Goal: Task Accomplishment & Management: Manage account settings

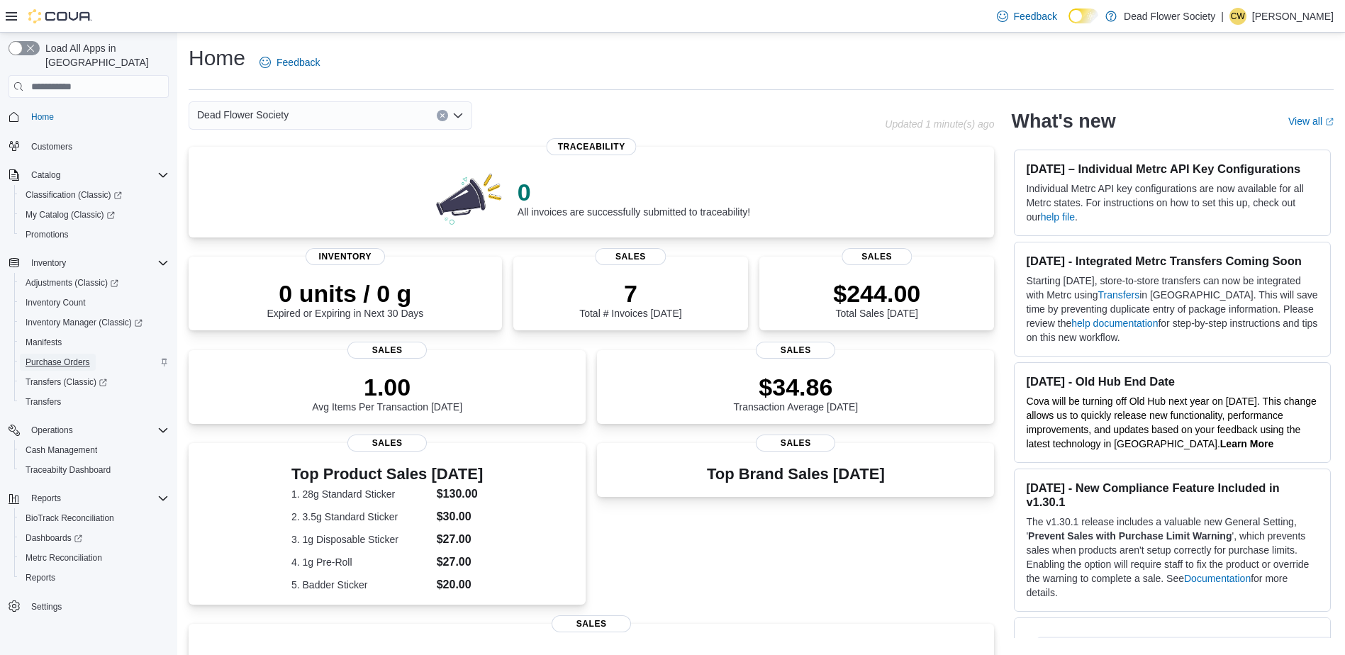
click at [67, 357] on span "Purchase Orders" at bounding box center [58, 362] width 65 height 11
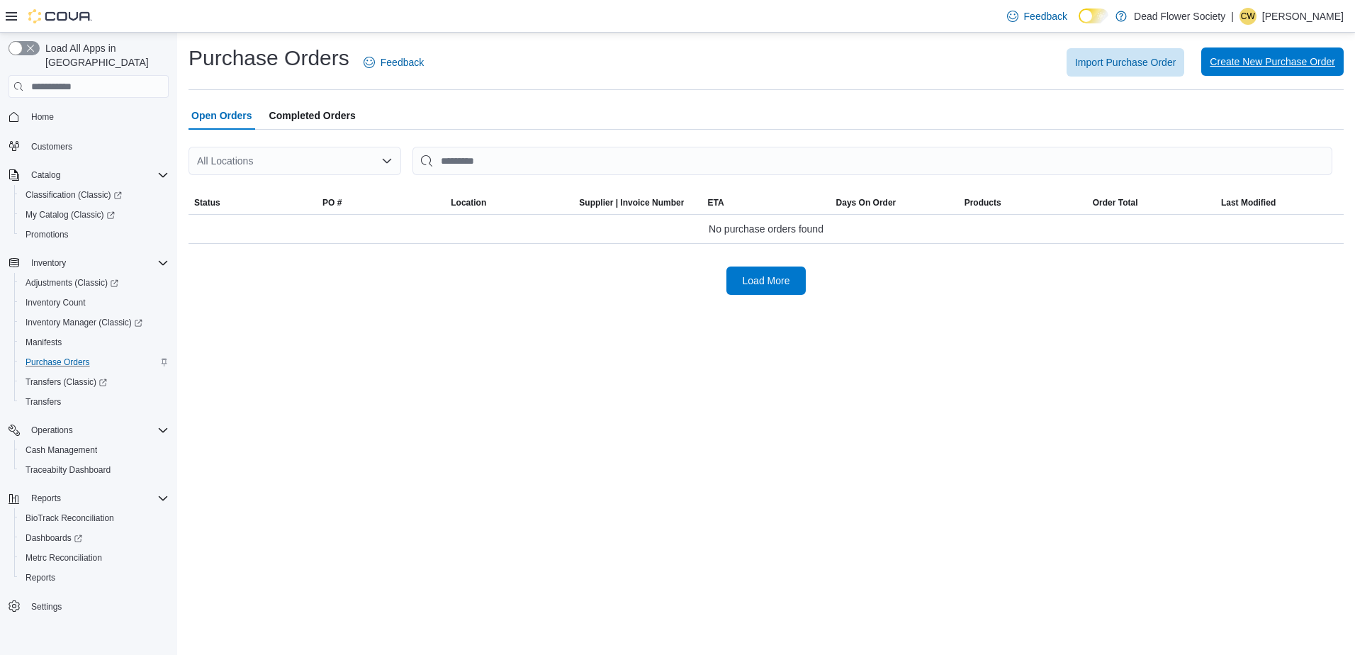
click at [1277, 61] on span "Create New Purchase Order" at bounding box center [1272, 62] width 125 height 14
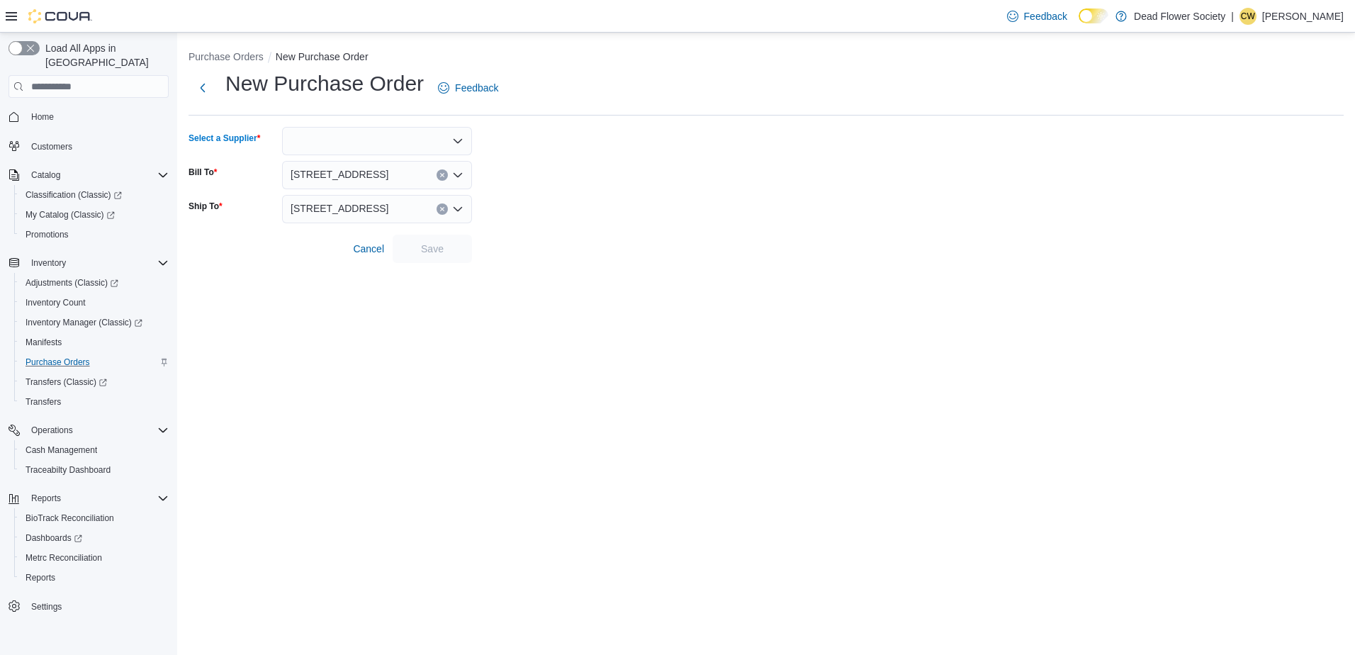
click at [420, 145] on div at bounding box center [377, 141] width 190 height 28
click at [456, 136] on icon "Close list of options" at bounding box center [457, 140] width 11 height 11
click at [456, 136] on icon "Open list of options" at bounding box center [457, 140] width 11 height 11
click at [402, 169] on span "007 decals" at bounding box center [386, 165] width 156 height 14
click at [427, 250] on span "Save" at bounding box center [432, 248] width 23 height 14
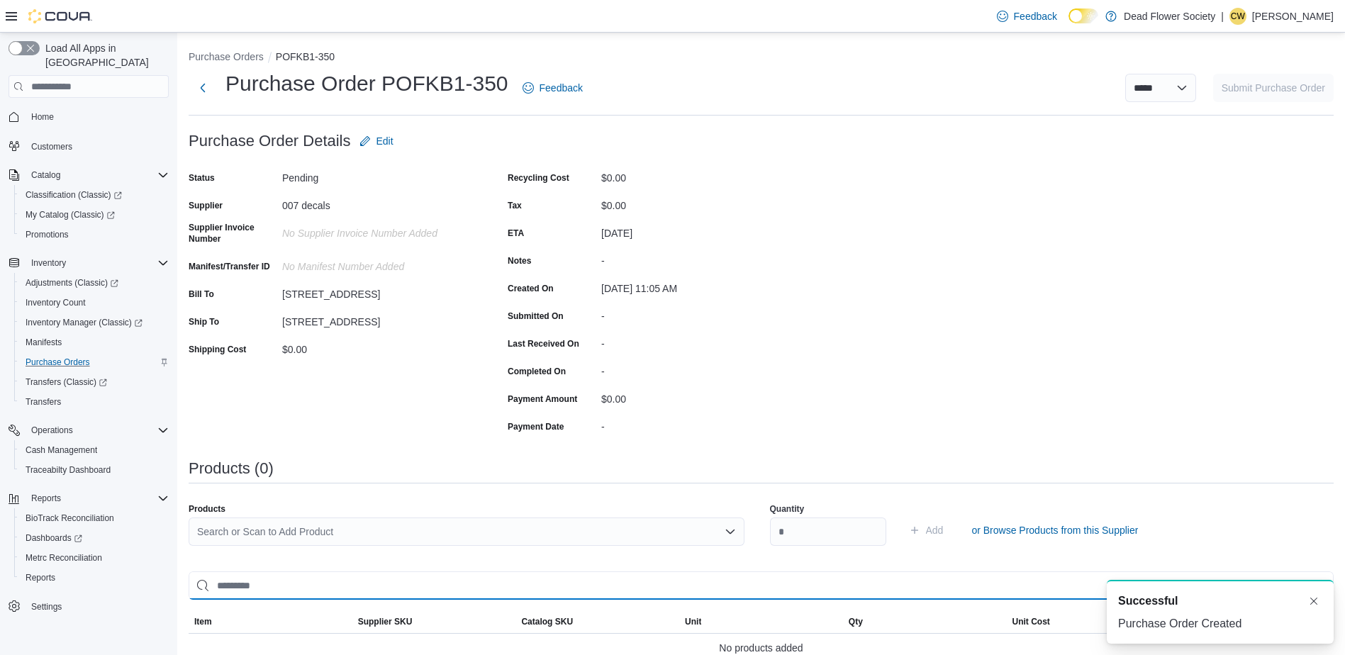
click at [408, 591] on input "search" at bounding box center [761, 585] width 1145 height 28
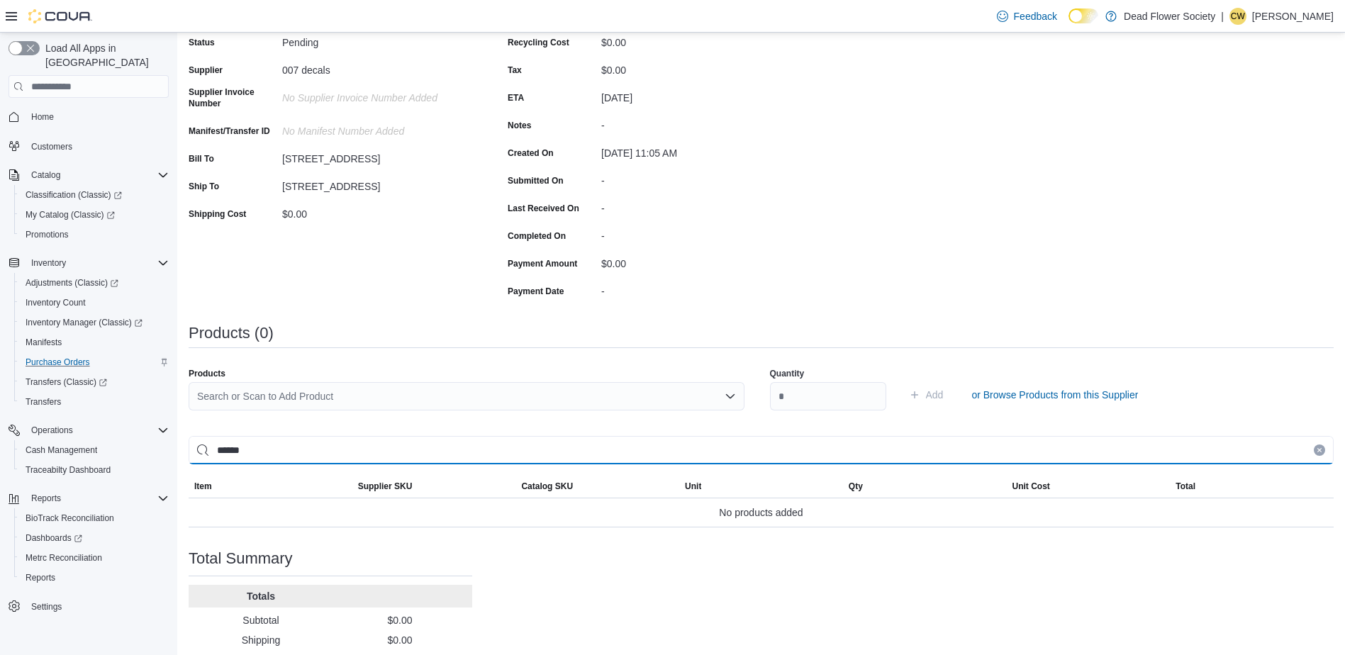
scroll to position [142, 0]
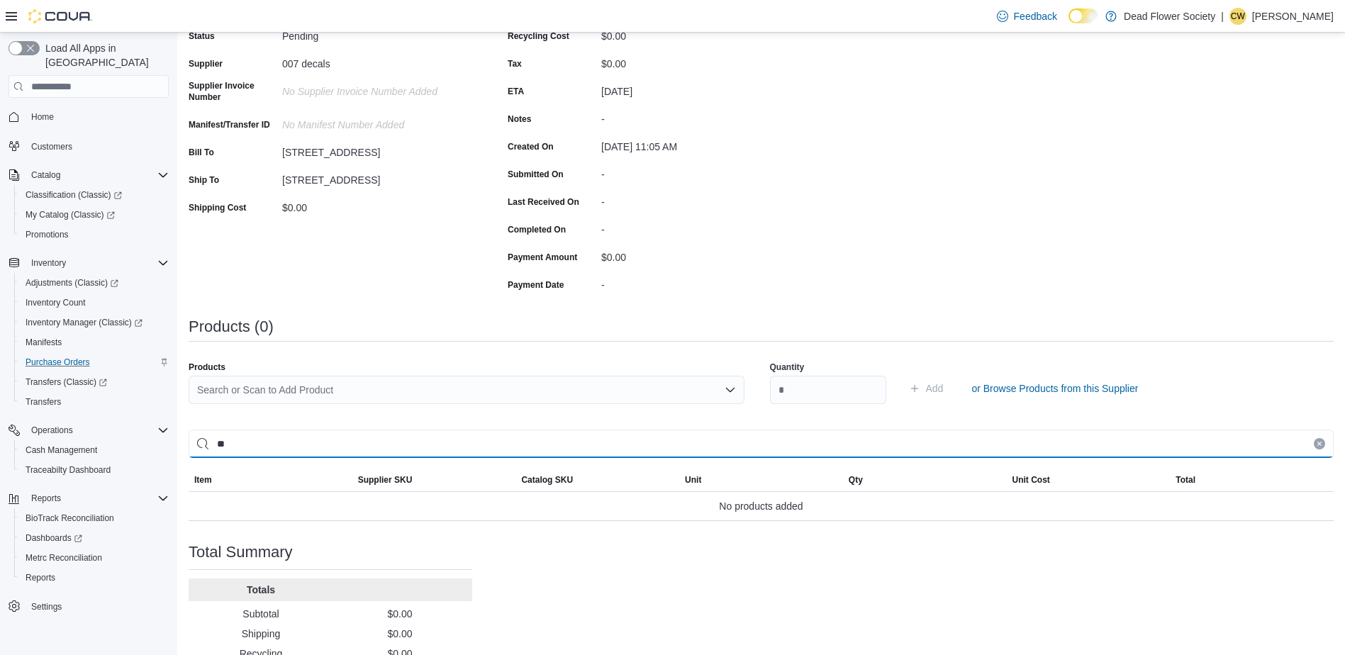
type input "*"
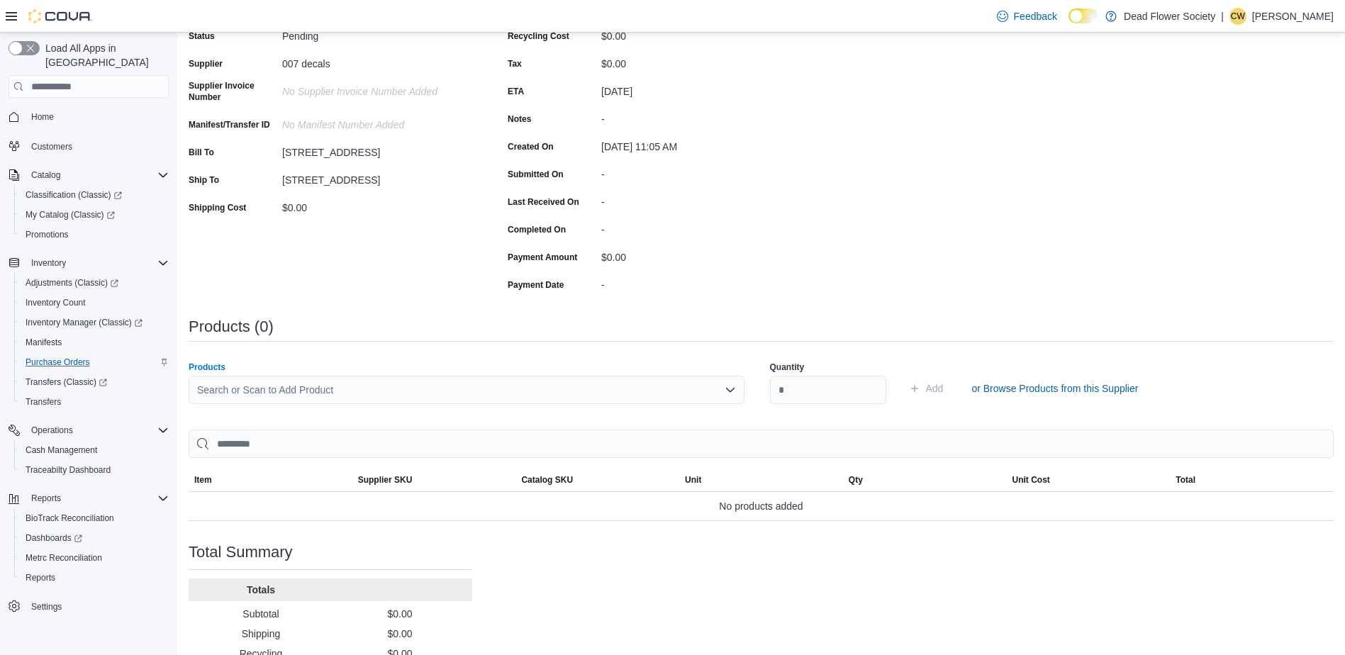
click at [495, 381] on div "Search or Scan to Add Product" at bounding box center [467, 390] width 556 height 28
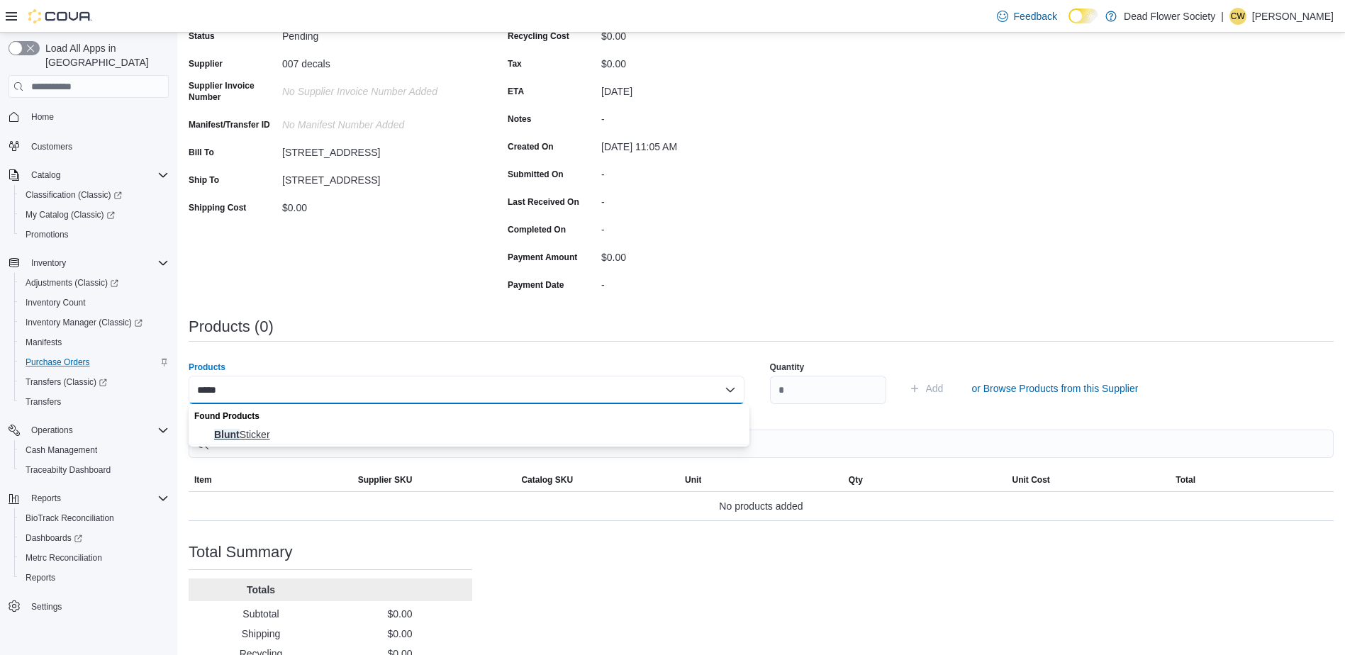
type input "*****"
click at [405, 432] on span "Blunt Sticker" at bounding box center [477, 434] width 527 height 14
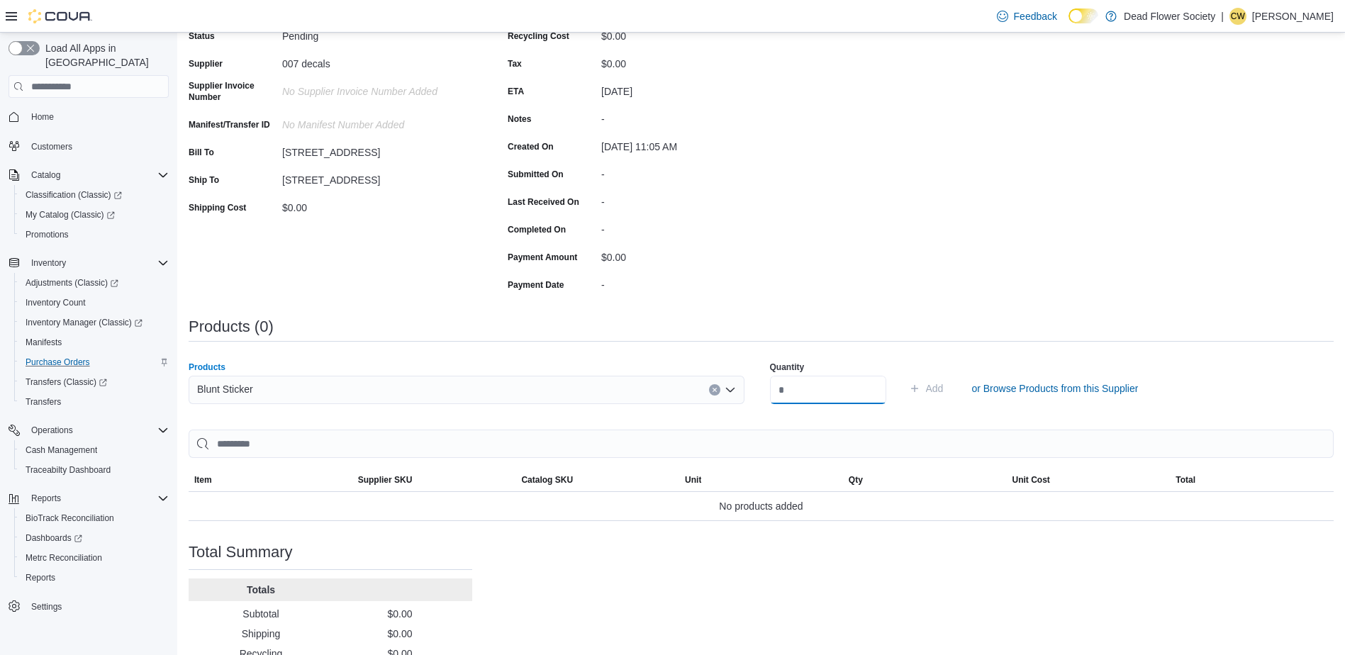
click at [821, 391] on input "number" at bounding box center [828, 390] width 116 height 28
click at [717, 388] on icon "Clear input" at bounding box center [715, 390] width 6 height 6
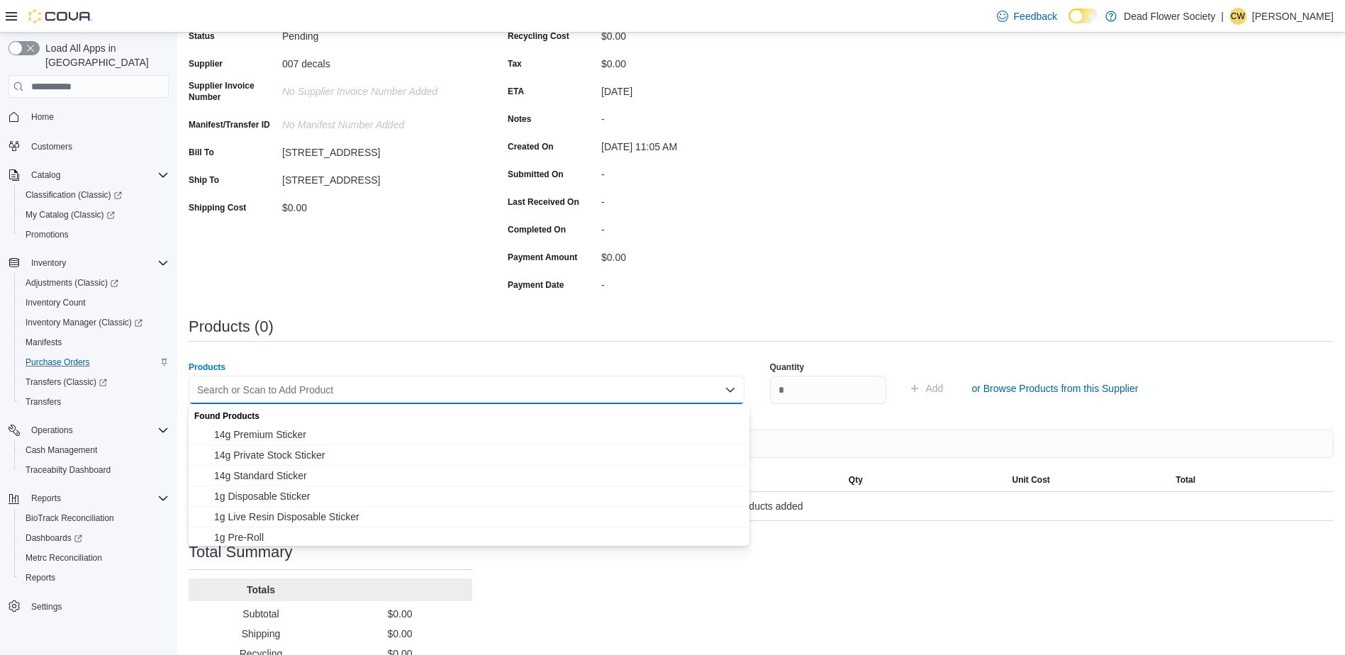
click at [697, 359] on div "Products Search or Scan to Add Product Combo box. Selected. Combo box input. Se…" at bounding box center [761, 388] width 1145 height 71
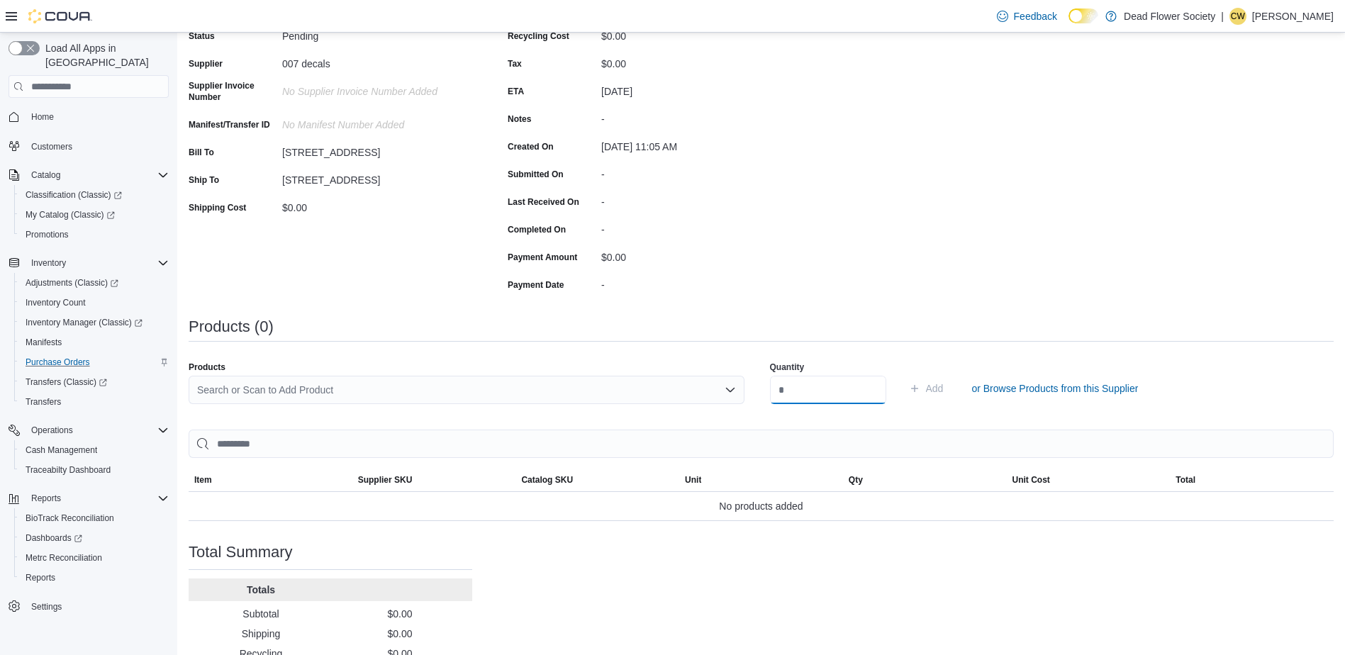
click at [792, 391] on input "number" at bounding box center [828, 390] width 116 height 28
type input "**"
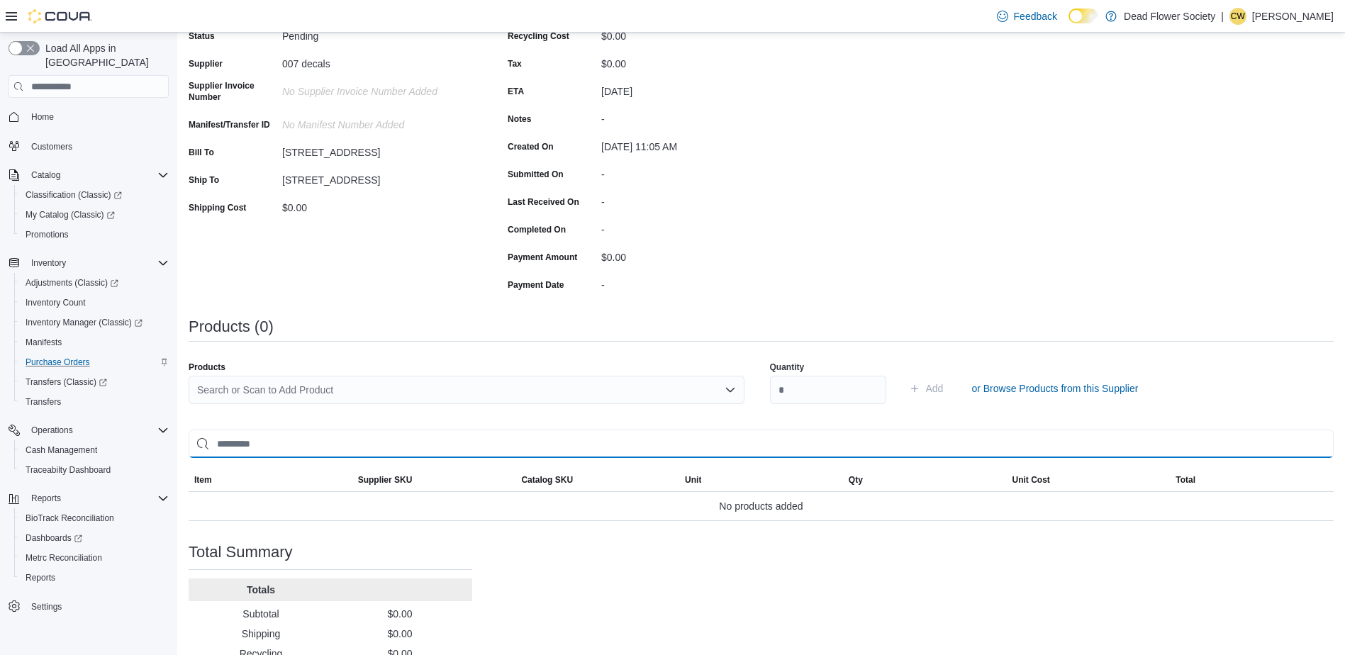
click at [690, 440] on input "search" at bounding box center [761, 444] width 1145 height 28
type input "***"
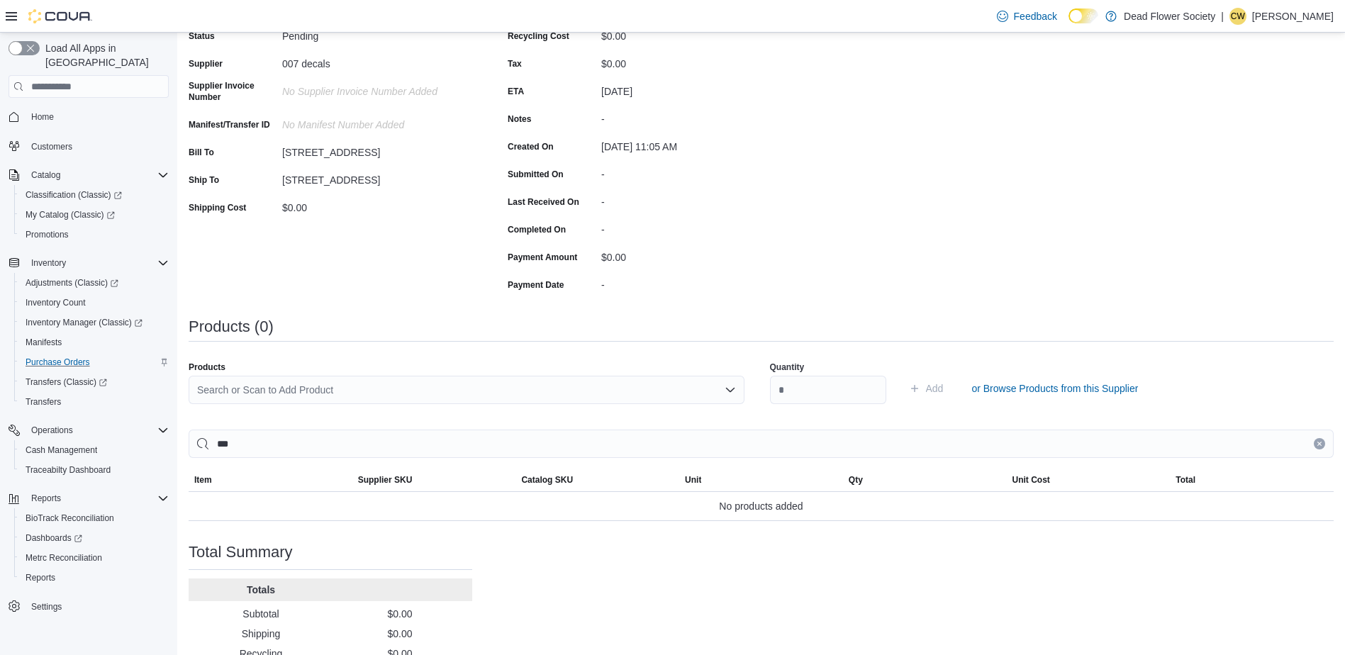
click at [487, 388] on div "Search or Scan to Add Product" at bounding box center [467, 390] width 556 height 28
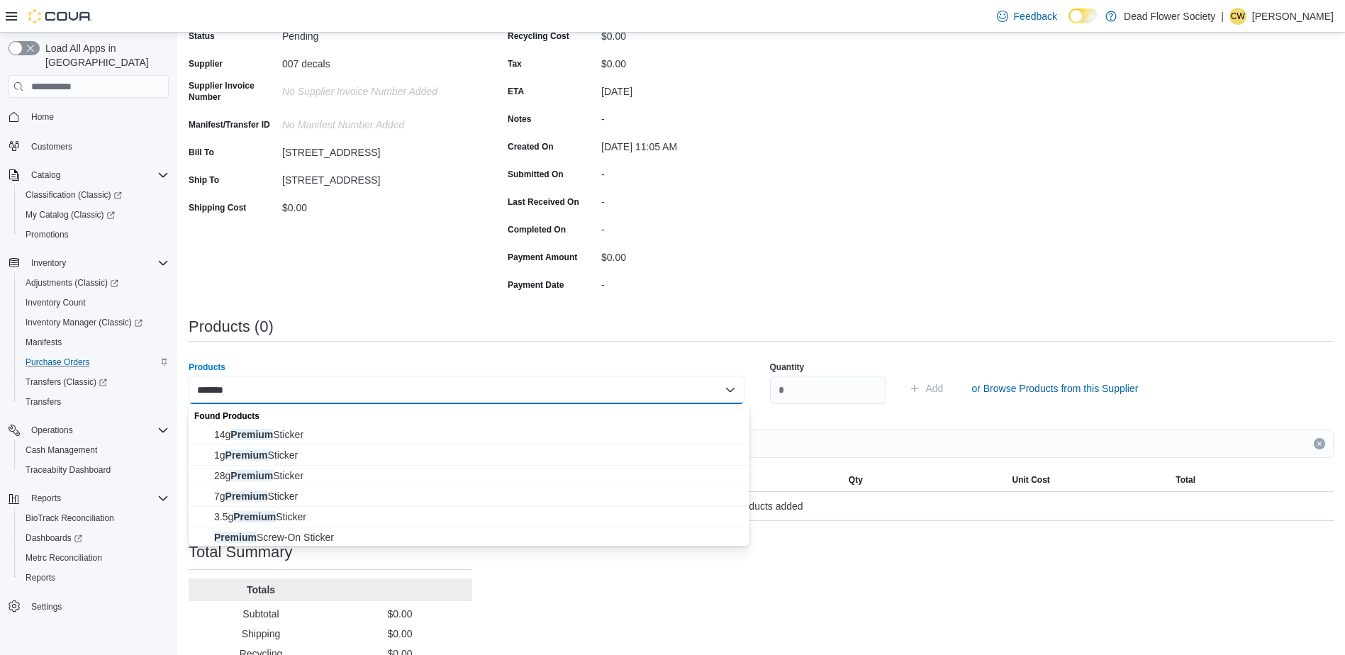
scroll to position [2, 0]
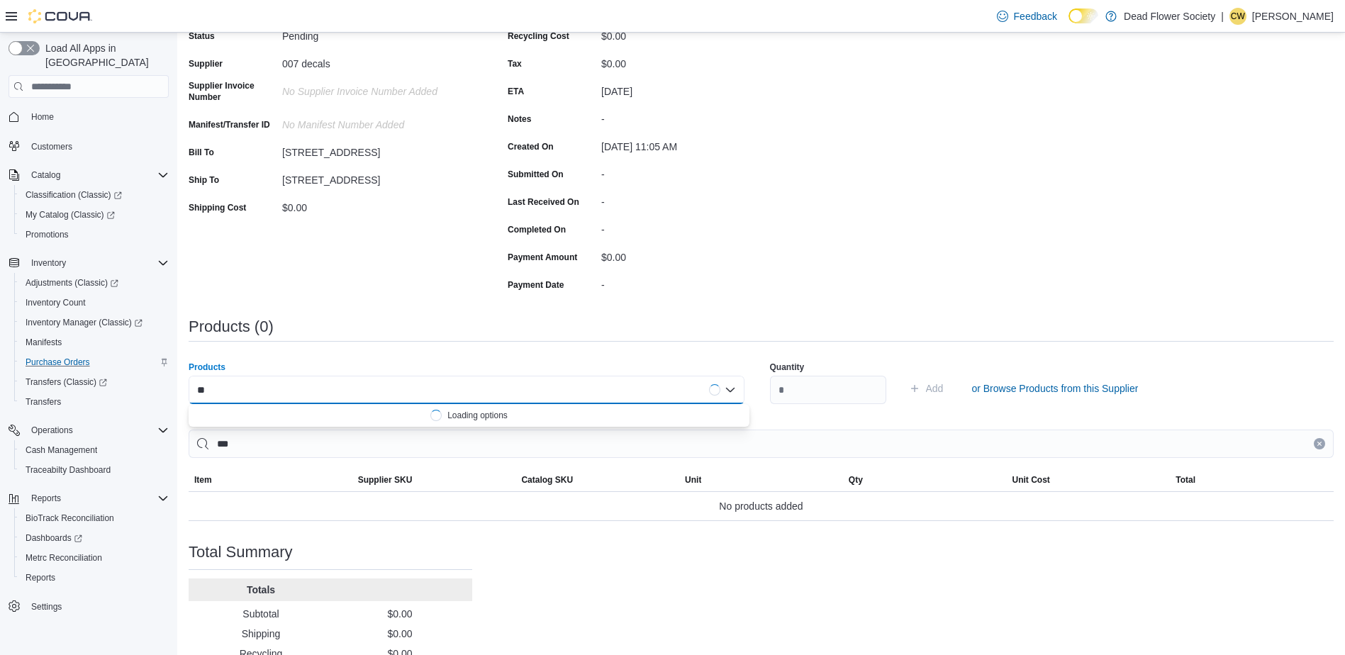
type input "*"
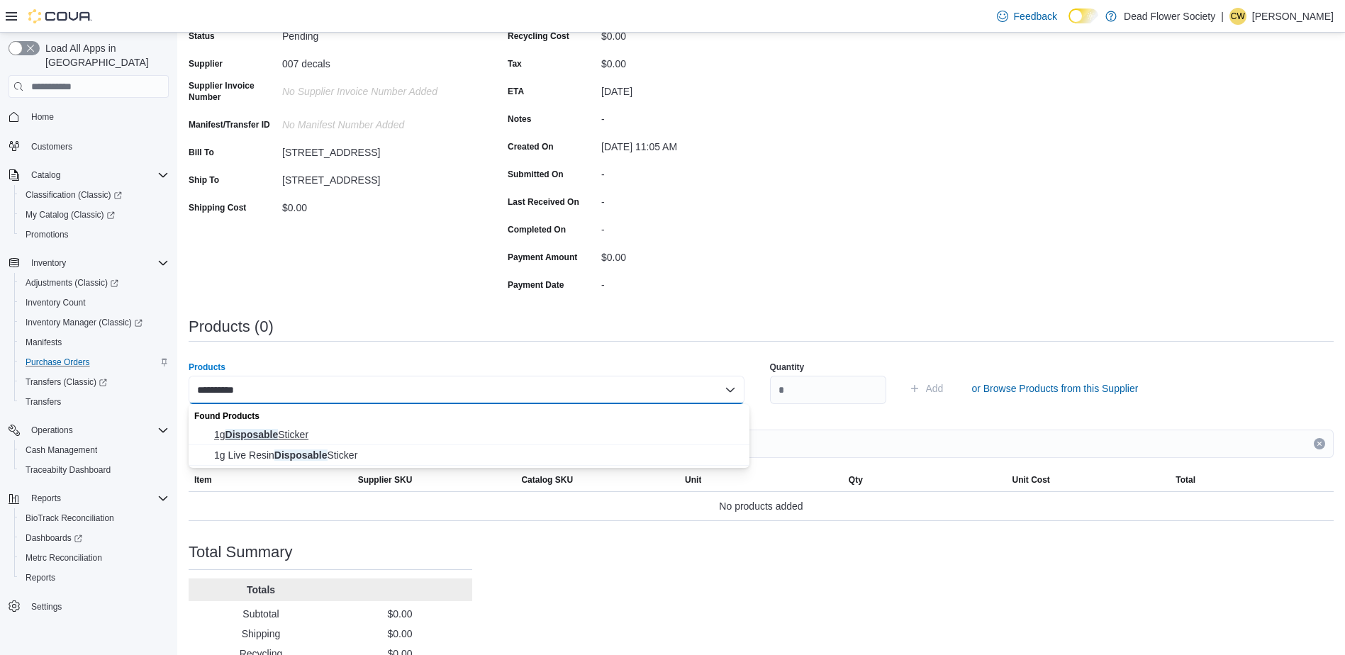
type input "**********"
click at [303, 426] on button "1g Disposable Sticker" at bounding box center [469, 435] width 561 height 21
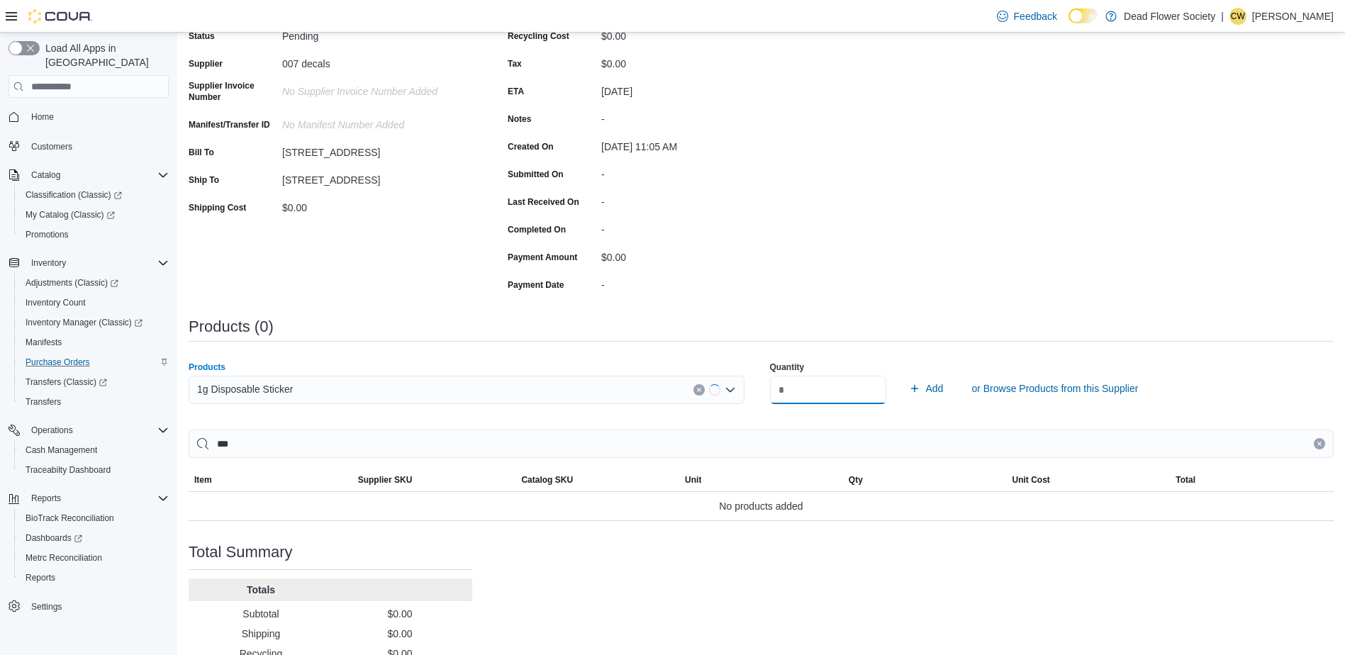
click at [799, 383] on input "**" at bounding box center [828, 390] width 116 height 28
type input "*"
type input "**"
click at [943, 388] on span "Add" at bounding box center [935, 388] width 18 height 14
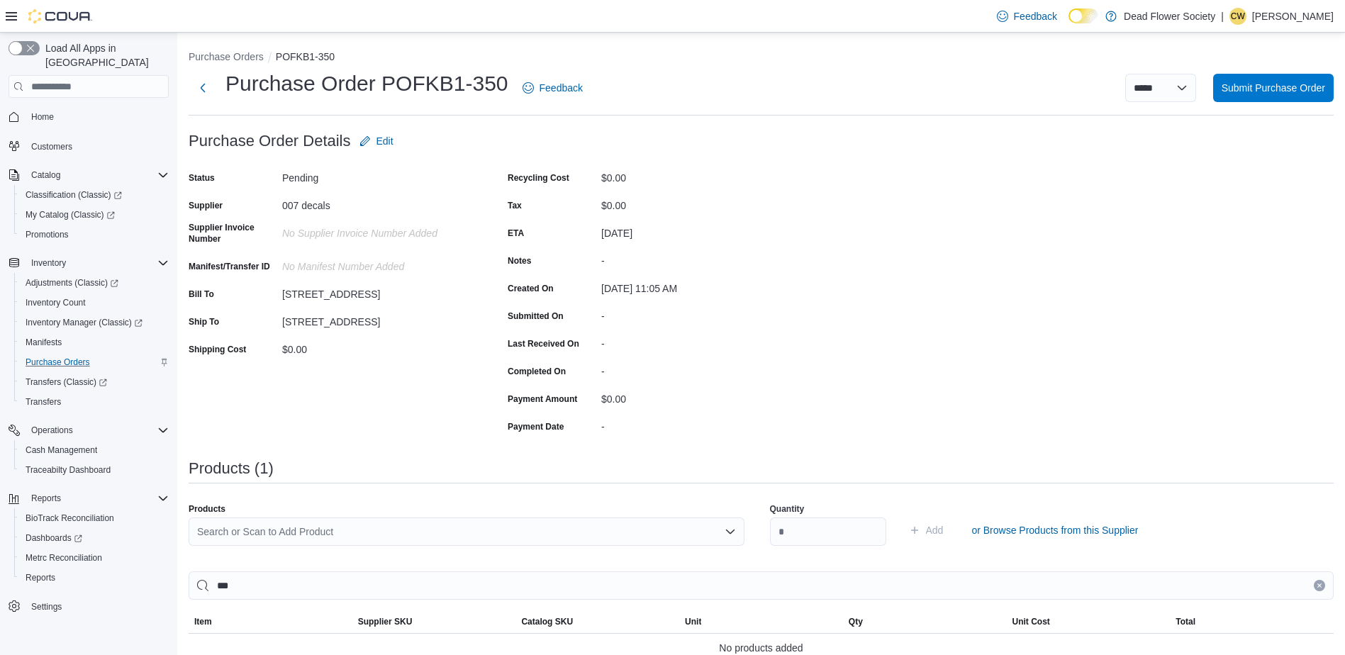
scroll to position [71, 0]
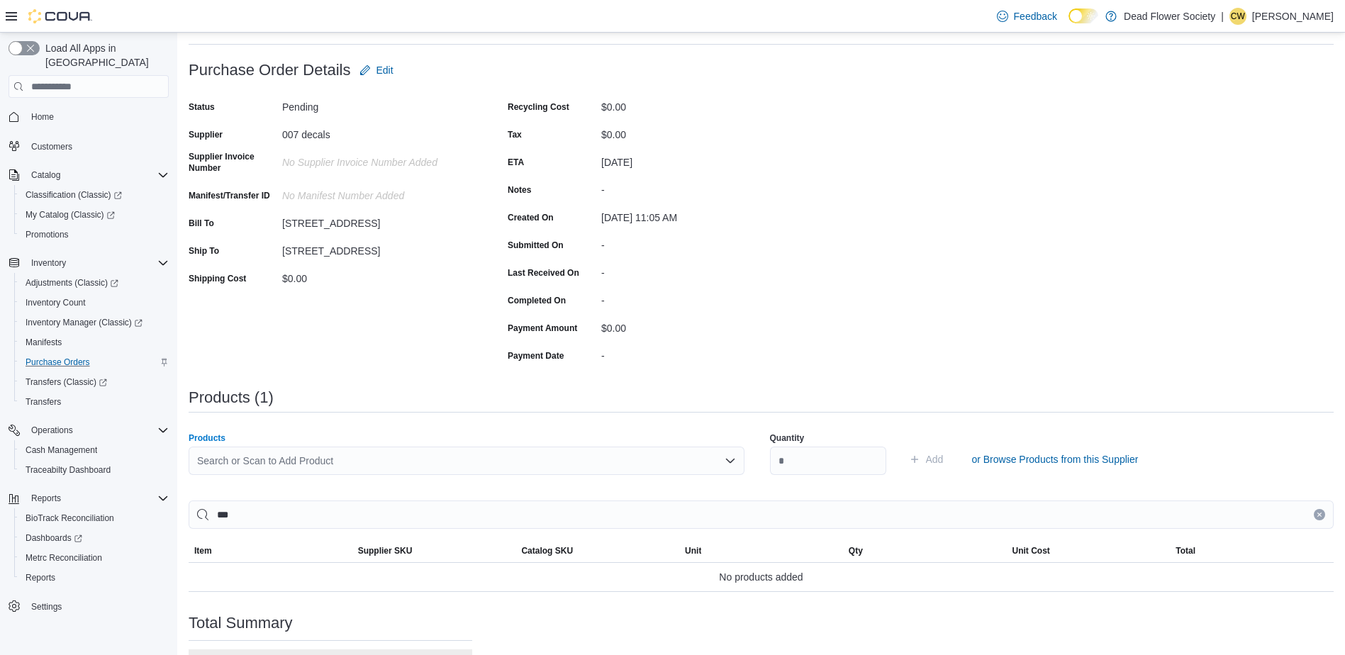
click at [666, 459] on div "Search or Scan to Add Product" at bounding box center [467, 461] width 556 height 28
type input "*"
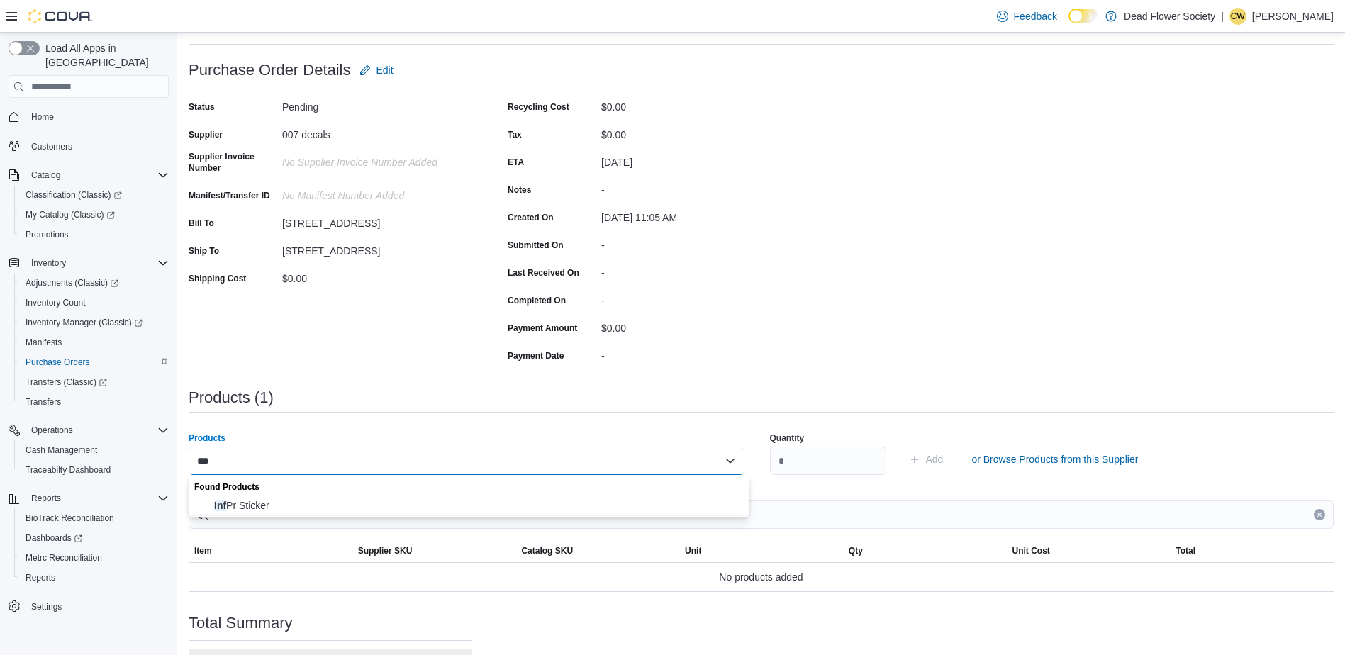
type input "***"
click at [464, 500] on span "Inf Pr Sticker" at bounding box center [477, 505] width 527 height 14
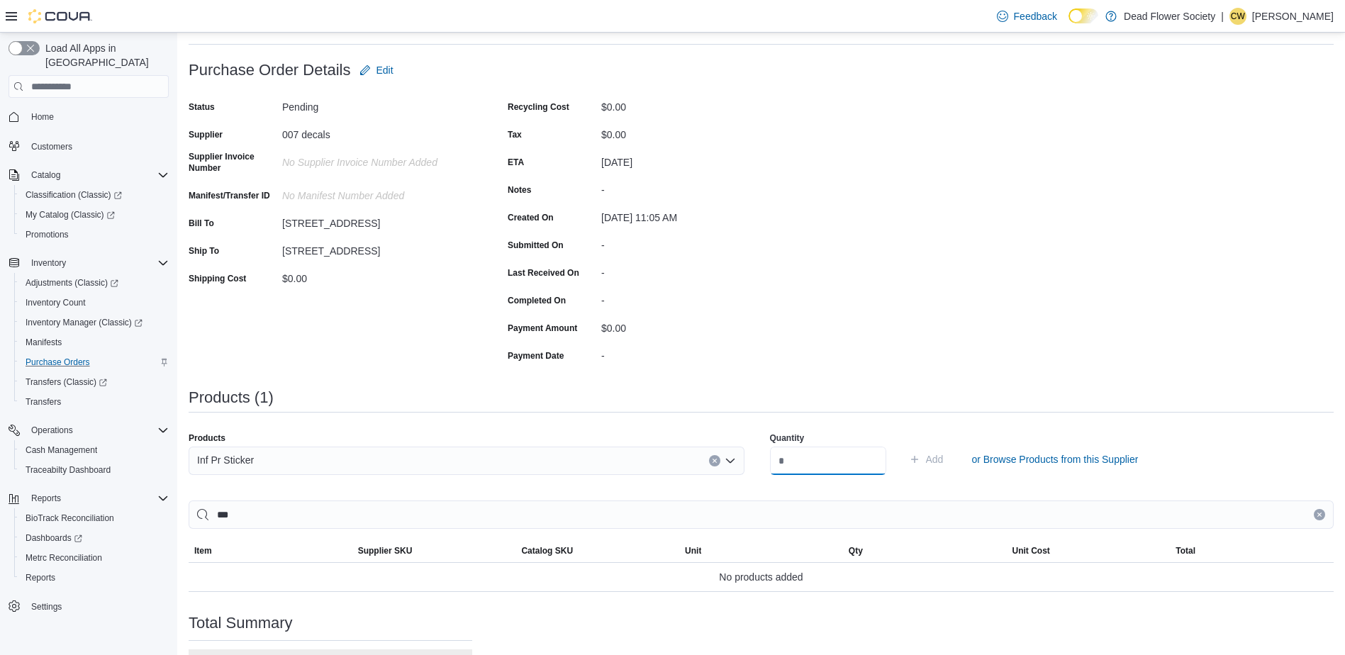
click at [811, 456] on input "number" at bounding box center [828, 461] width 116 height 28
type input "**"
click at [943, 461] on span "Add" at bounding box center [935, 459] width 18 height 14
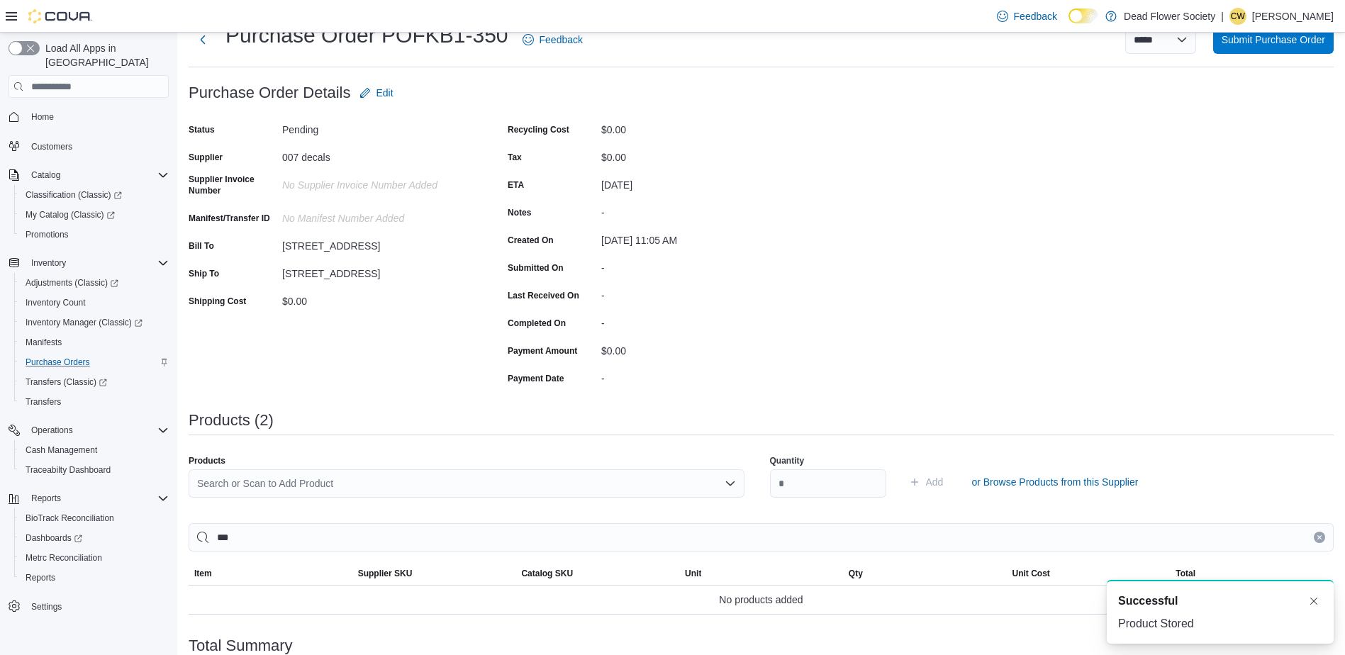
scroll to position [0, 0]
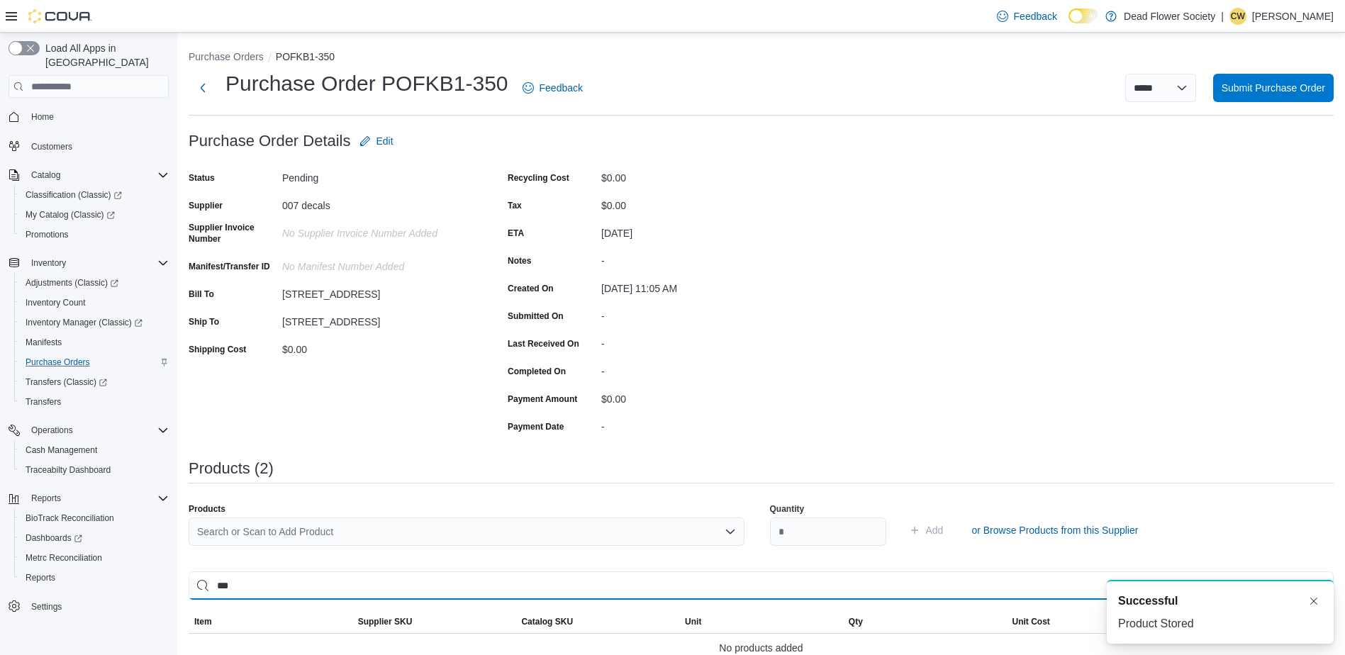
click at [577, 587] on input "***" at bounding box center [761, 585] width 1145 height 28
click at [578, 585] on input "***" at bounding box center [761, 585] width 1145 height 28
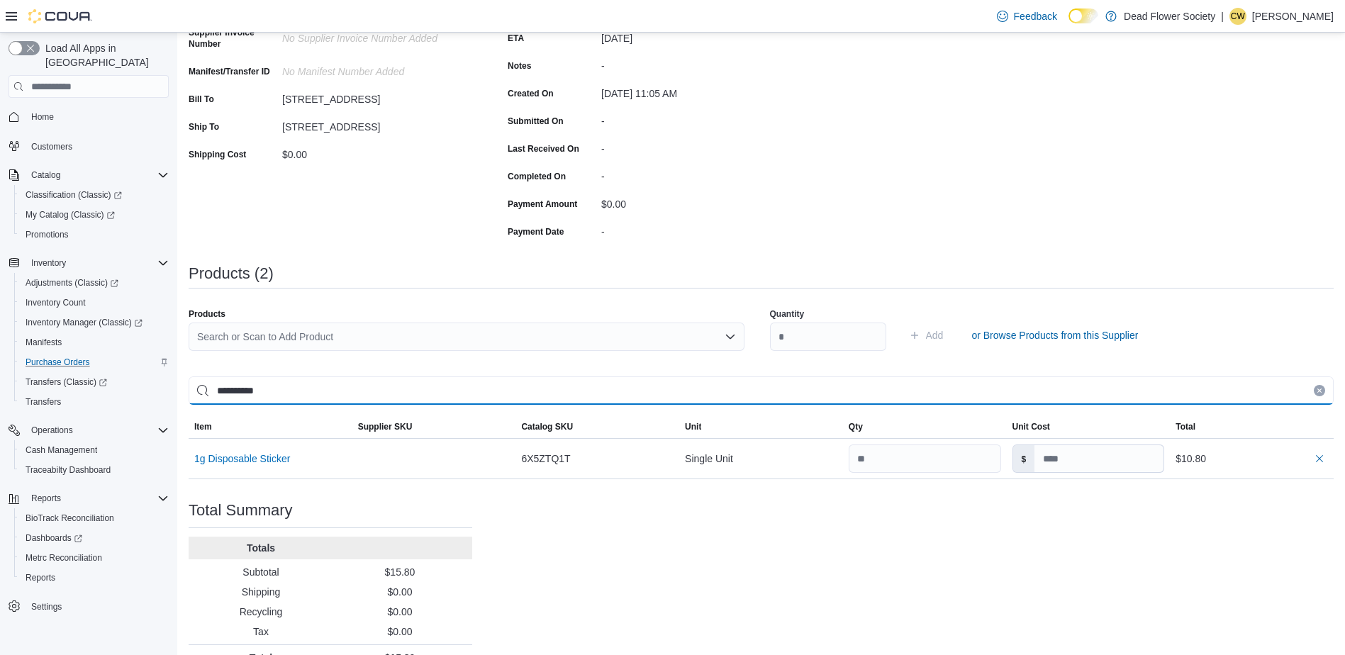
scroll to position [213, 0]
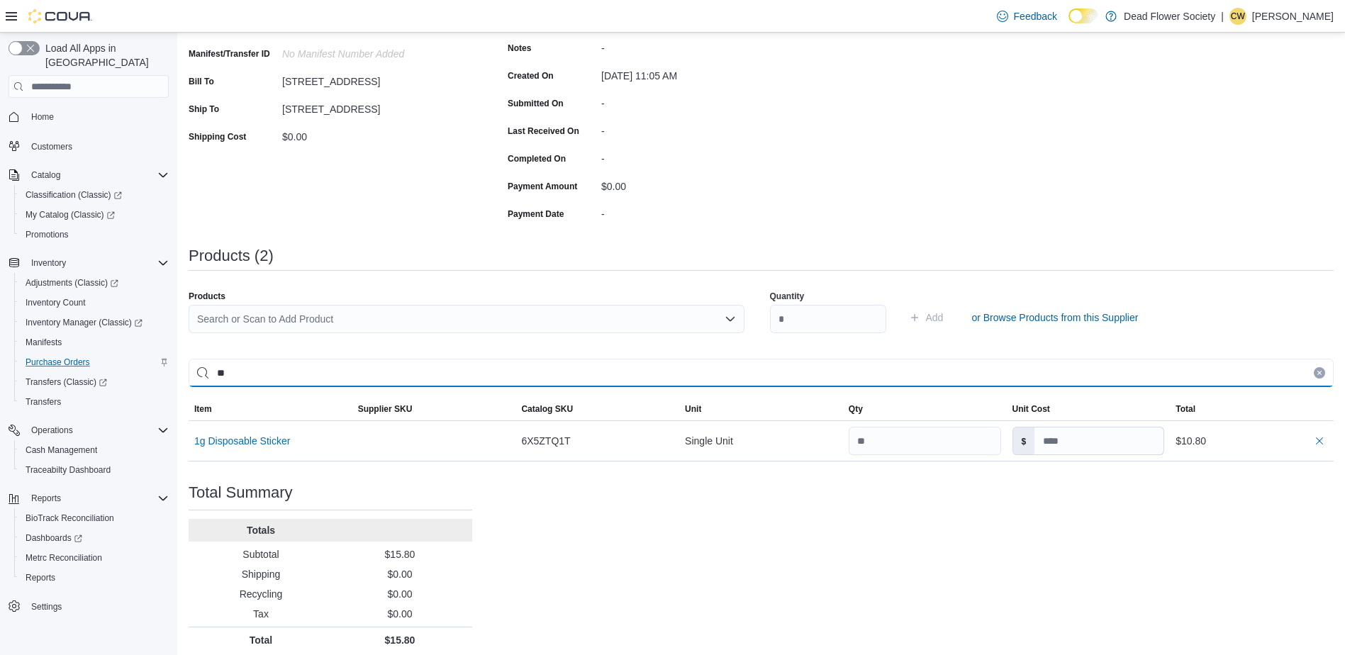
type input "*"
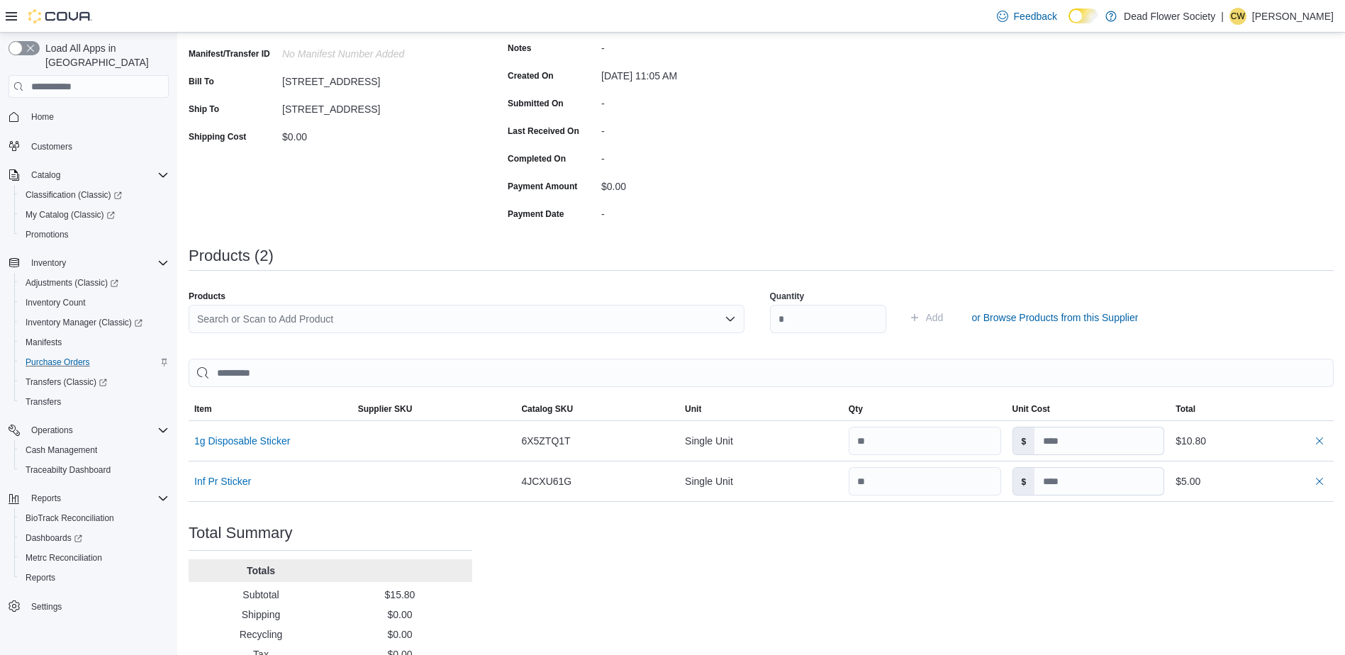
click at [539, 308] on div "Search or Scan to Add Product" at bounding box center [467, 319] width 556 height 28
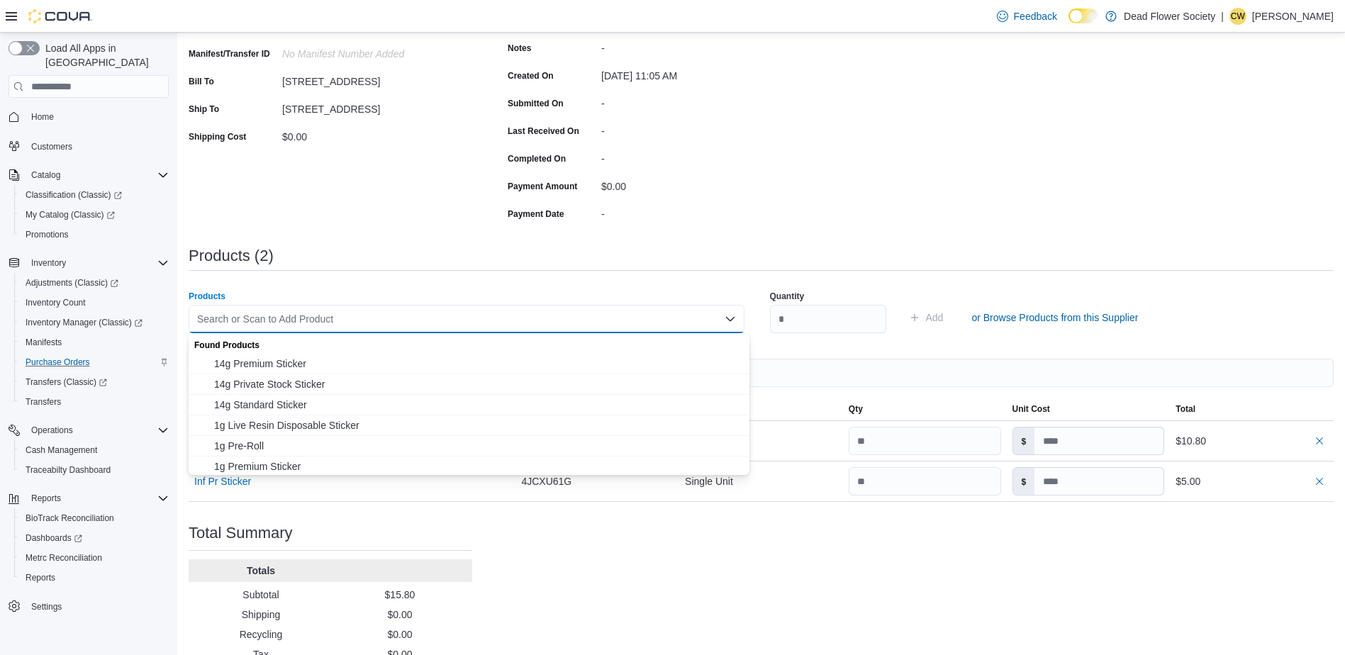
click at [980, 534] on div "Purchase Order: POFKB1-350 Feedback Purchase Order Details Edit Status Pending …" at bounding box center [761, 303] width 1145 height 779
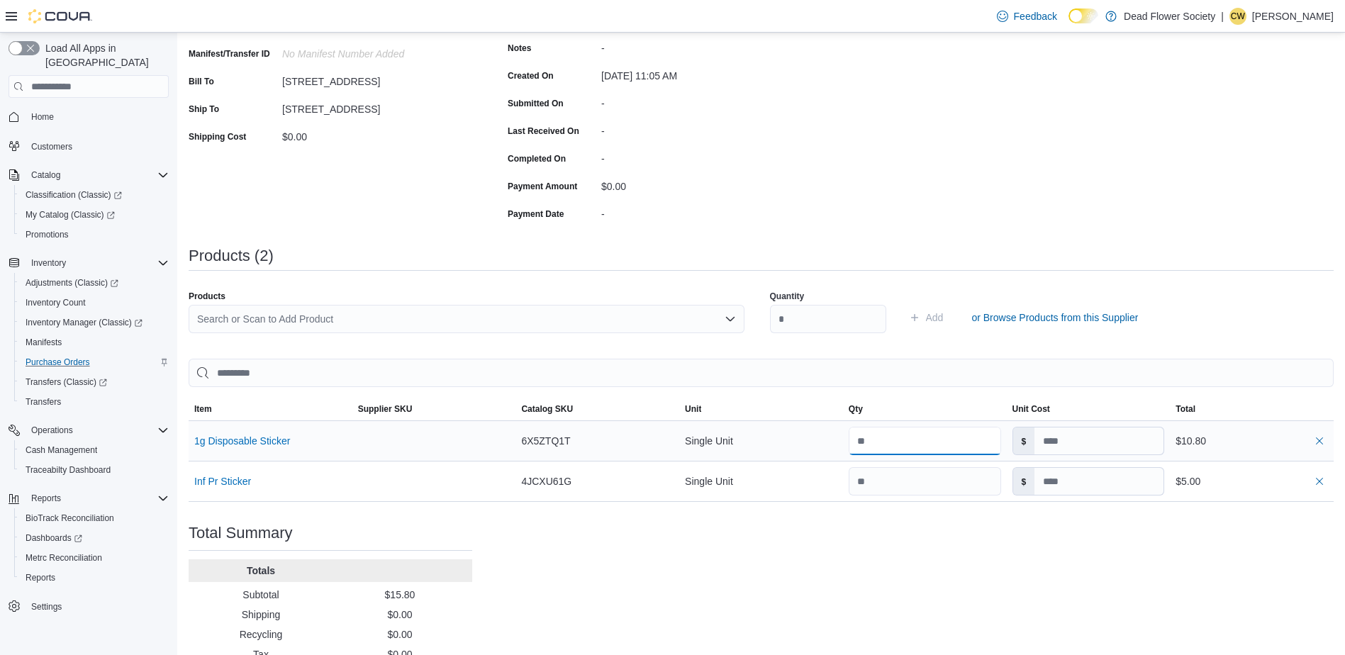
click at [942, 450] on input "number" at bounding box center [924, 441] width 152 height 28
type input "**"
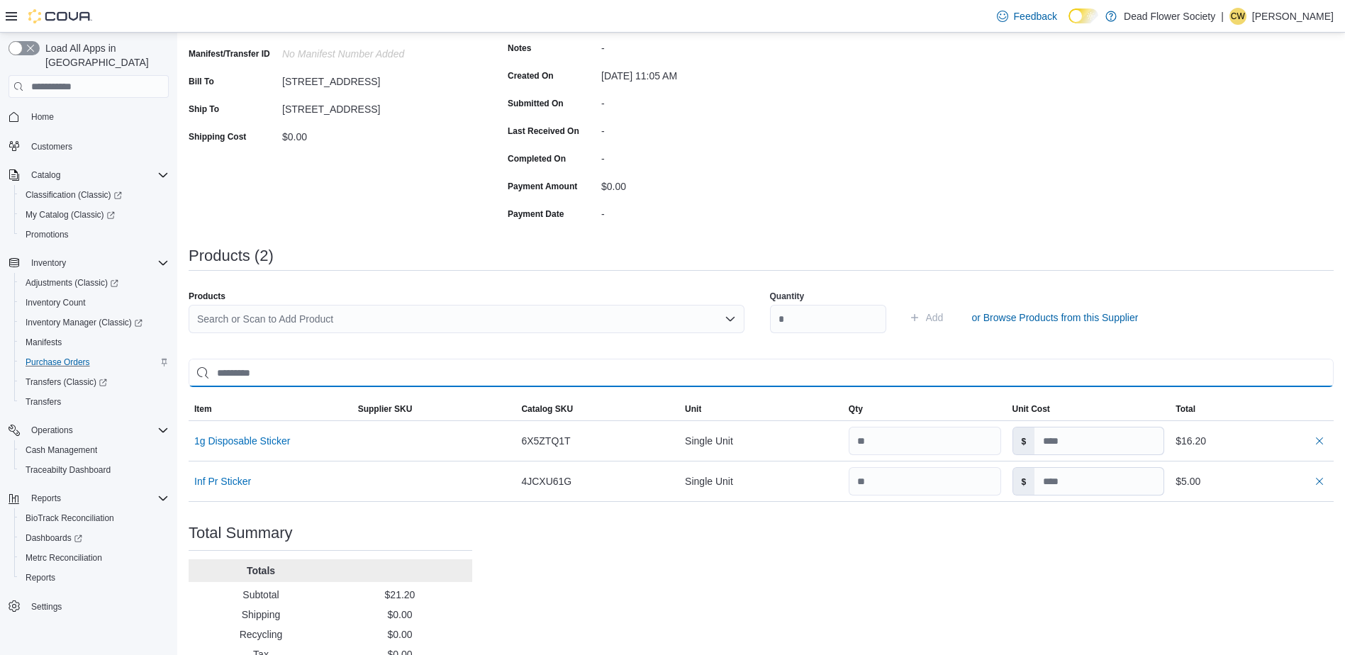
click at [602, 376] on input "search" at bounding box center [761, 373] width 1145 height 28
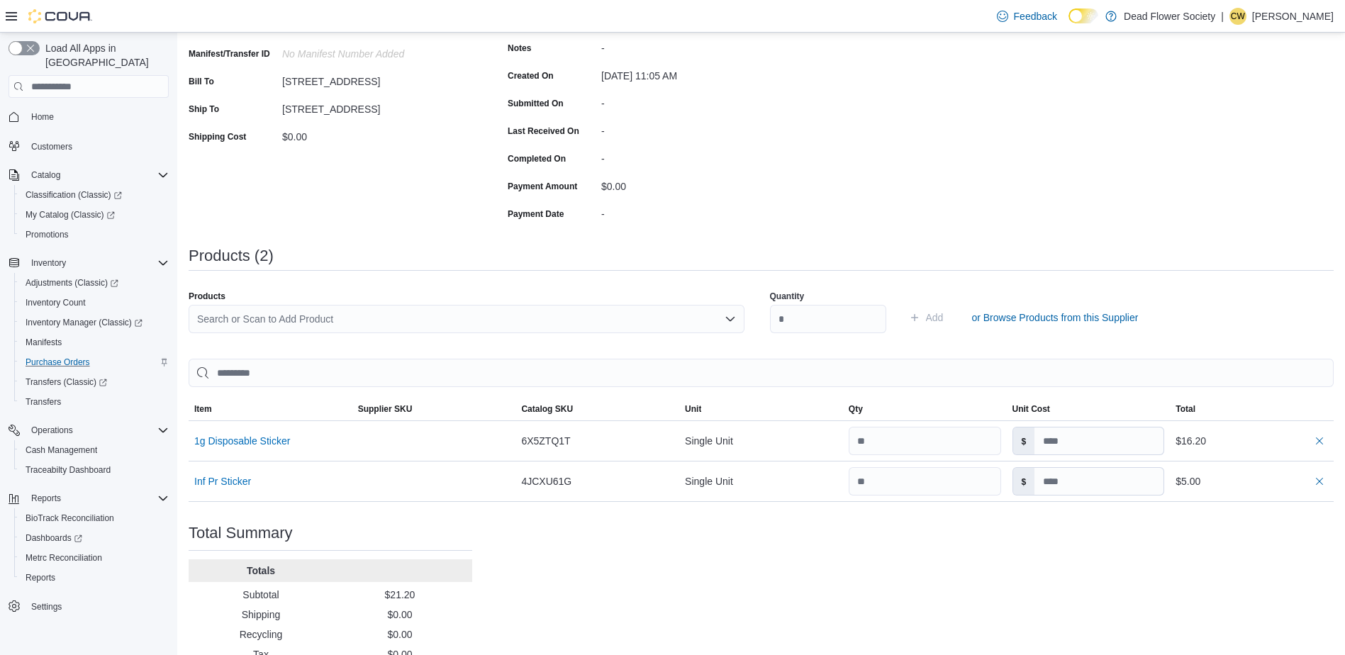
click at [453, 320] on div "Search or Scan to Add Product" at bounding box center [467, 319] width 556 height 28
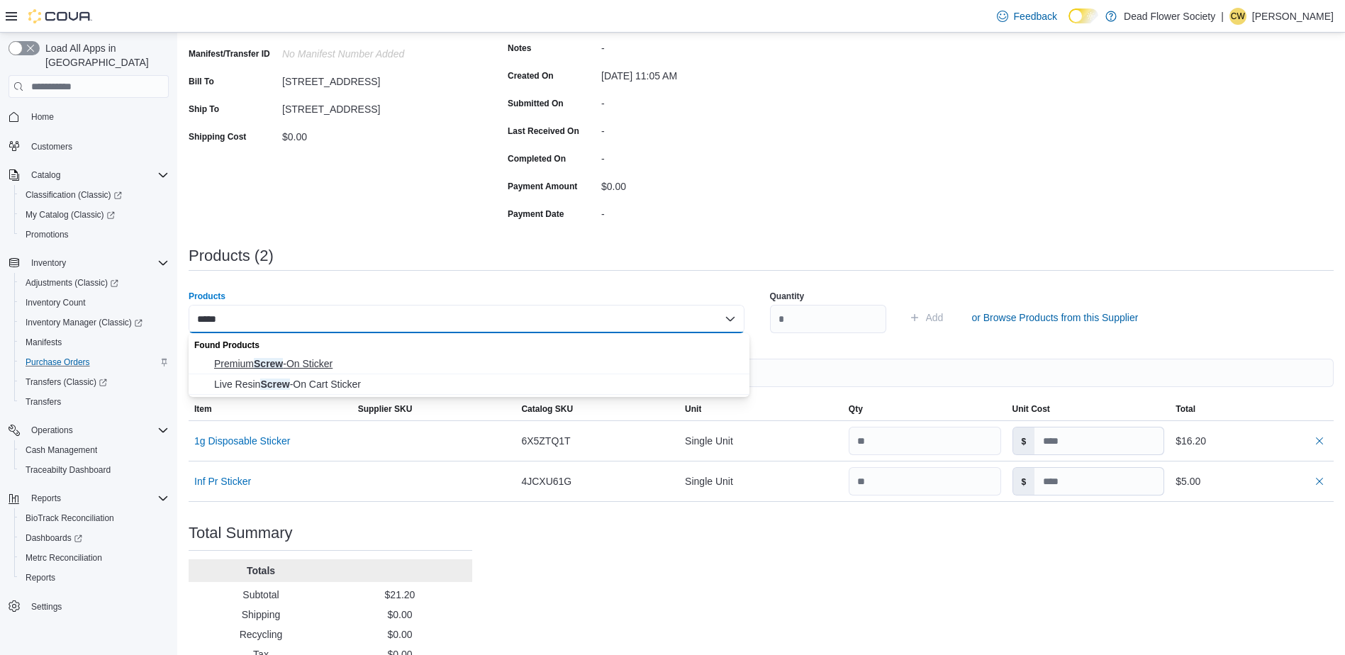
type input "*****"
click at [359, 361] on span "Premium Screw -On Sticker" at bounding box center [477, 364] width 527 height 14
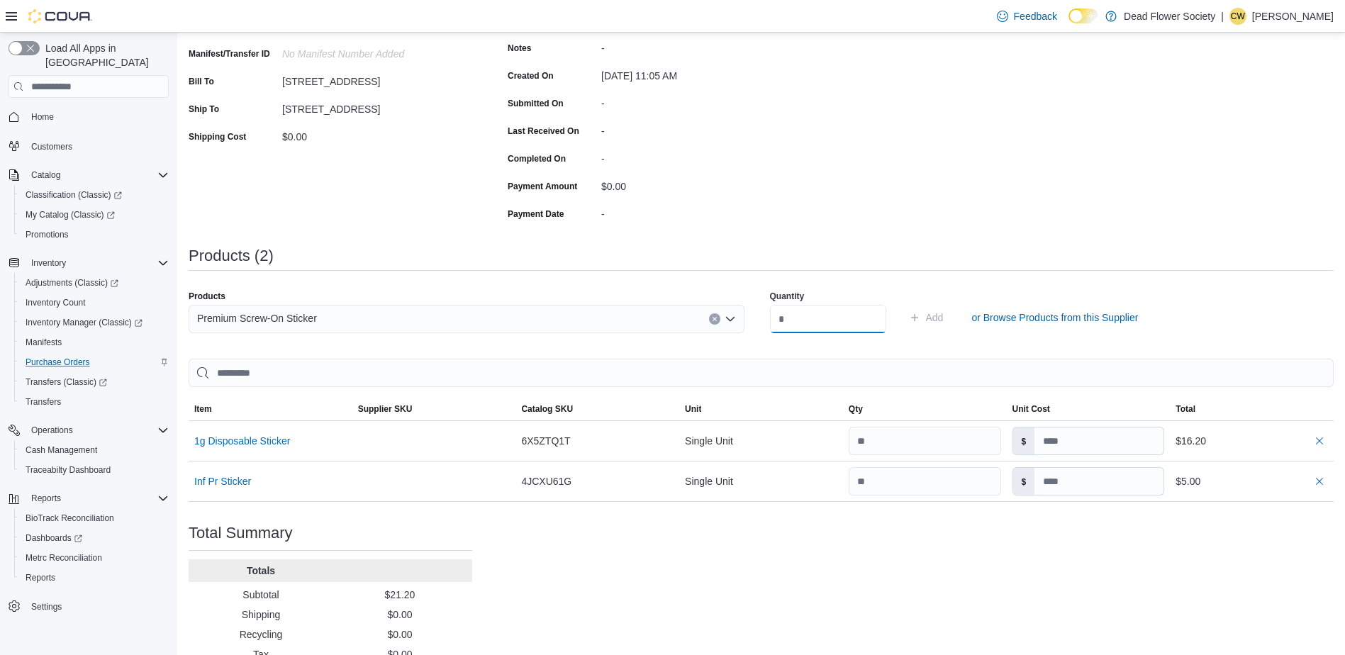
click at [804, 318] on input "number" at bounding box center [828, 319] width 116 height 28
type input "**"
click at [943, 319] on span "Add" at bounding box center [935, 317] width 18 height 14
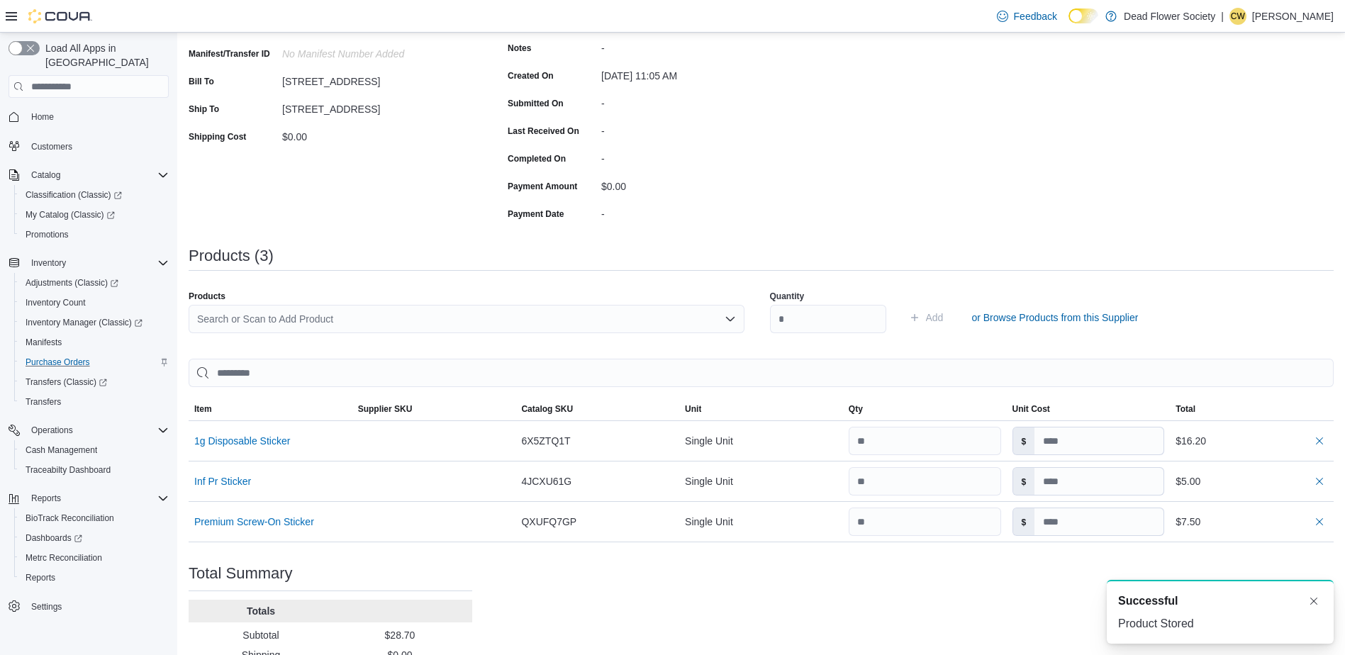
scroll to position [0, 0]
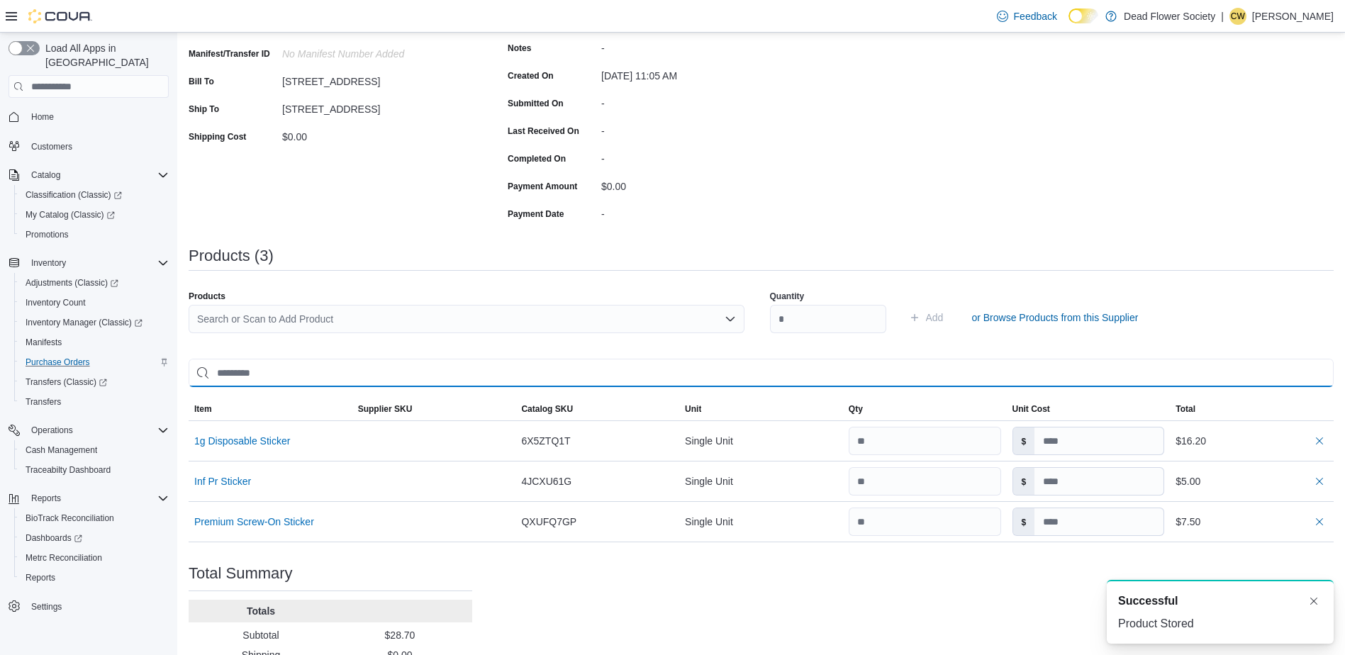
click at [520, 368] on input "search" at bounding box center [761, 373] width 1145 height 28
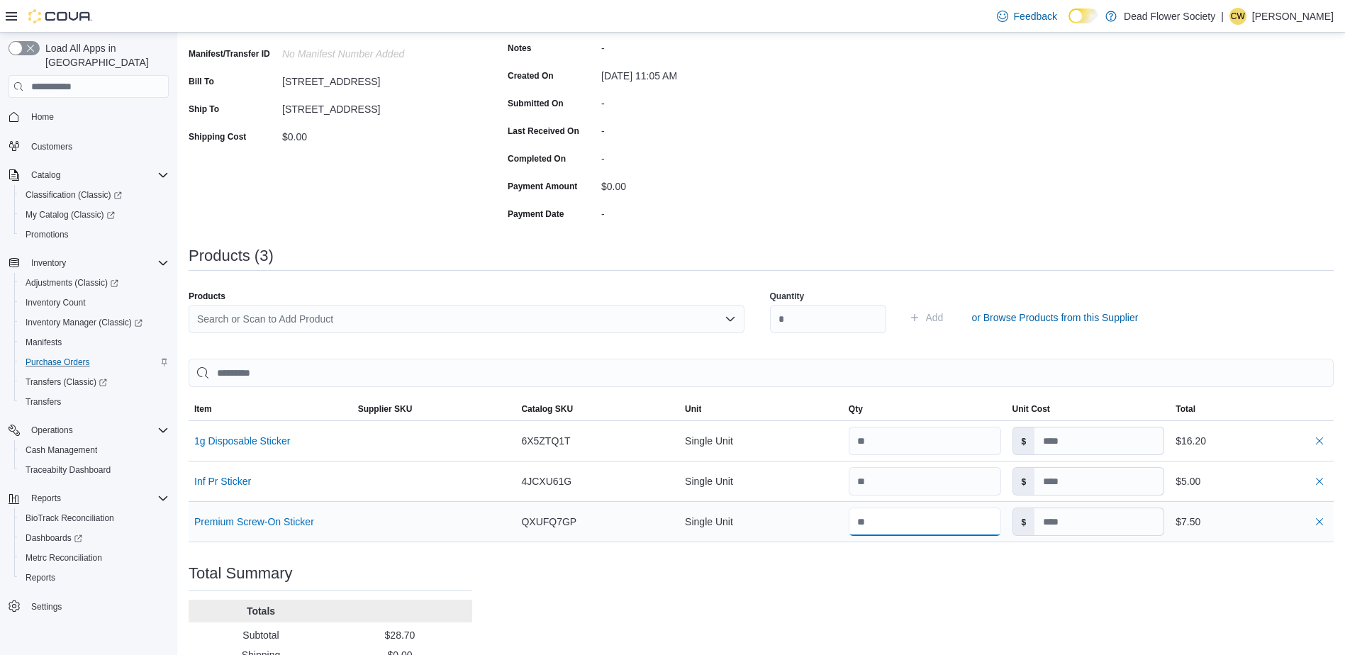
click at [897, 527] on input "number" at bounding box center [924, 522] width 152 height 28
type input "**"
click at [895, 578] on div "Purchase Order: POFKB1-350 Feedback Purchase Order Details Edit Status Pending …" at bounding box center [761, 323] width 1145 height 819
click at [500, 323] on div "Search or Scan to Add Product" at bounding box center [467, 319] width 556 height 28
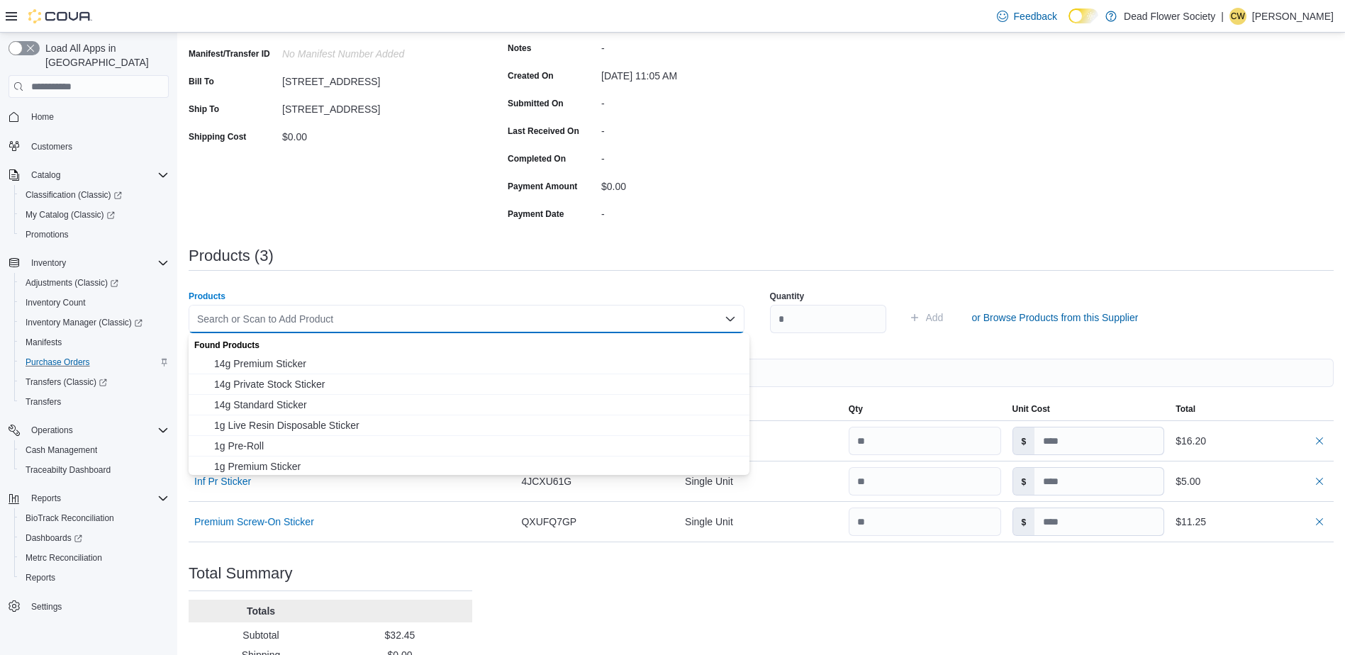
click at [505, 274] on div "Products (3)" at bounding box center [761, 261] width 1145 height 29
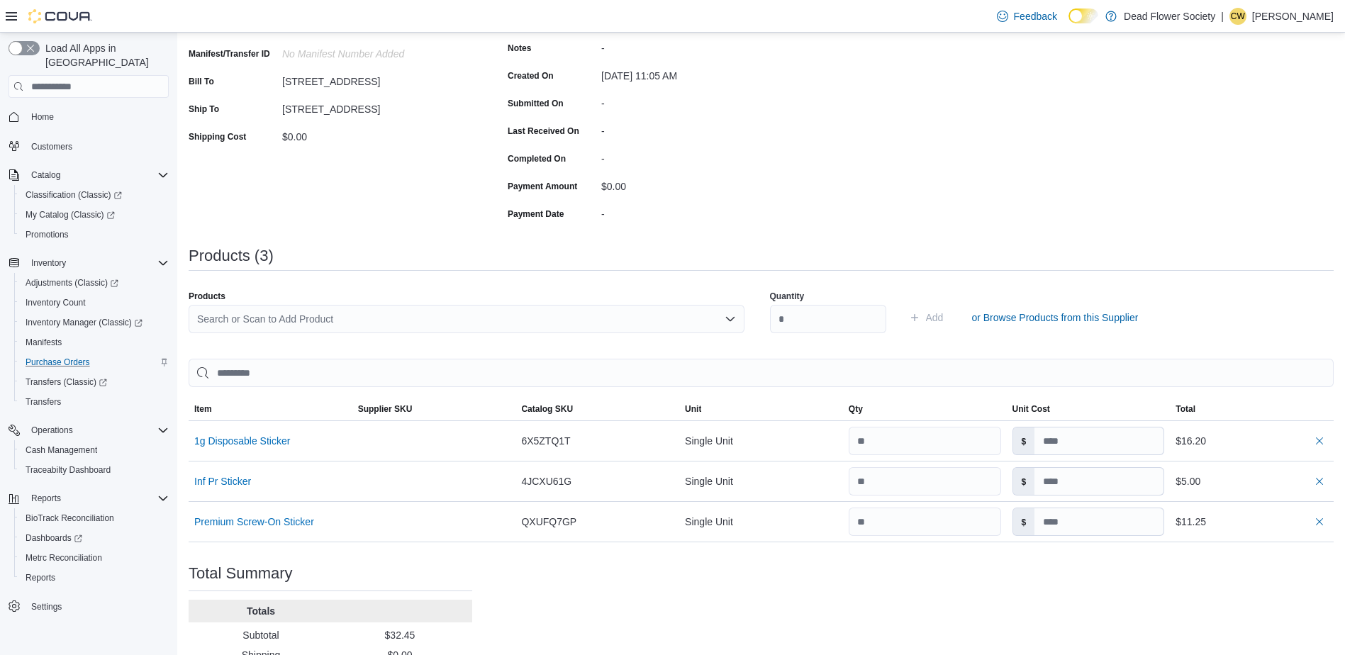
click at [482, 314] on div "Search or Scan to Add Product" at bounding box center [467, 319] width 556 height 28
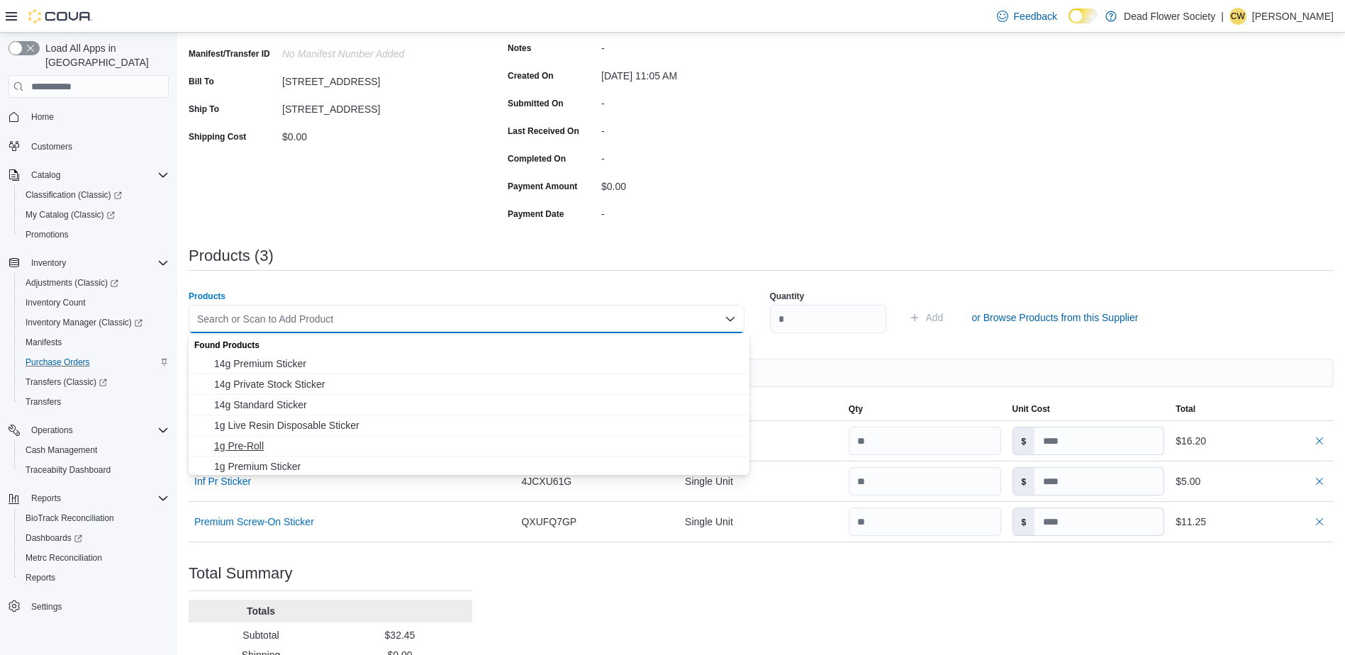
click at [348, 438] on button "1g Pre-Roll" at bounding box center [469, 446] width 561 height 21
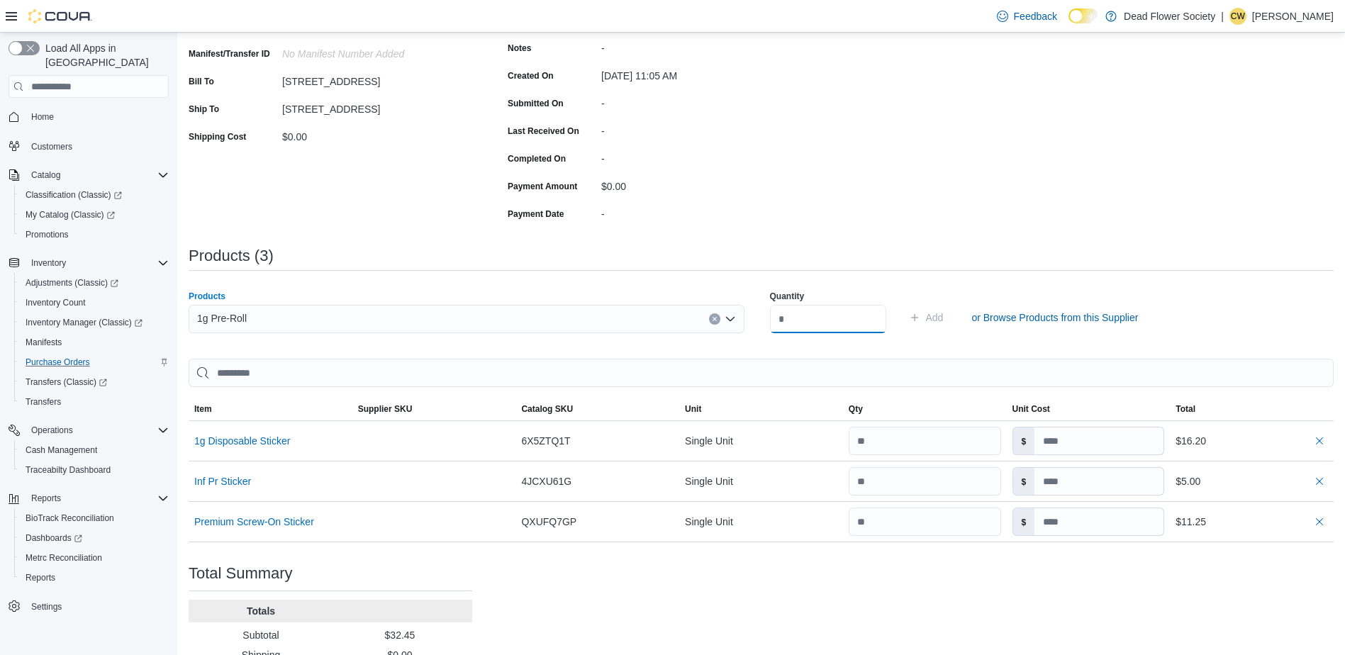
click at [792, 320] on input "number" at bounding box center [828, 319] width 116 height 28
type input "***"
click at [943, 313] on span "Add" at bounding box center [935, 317] width 18 height 14
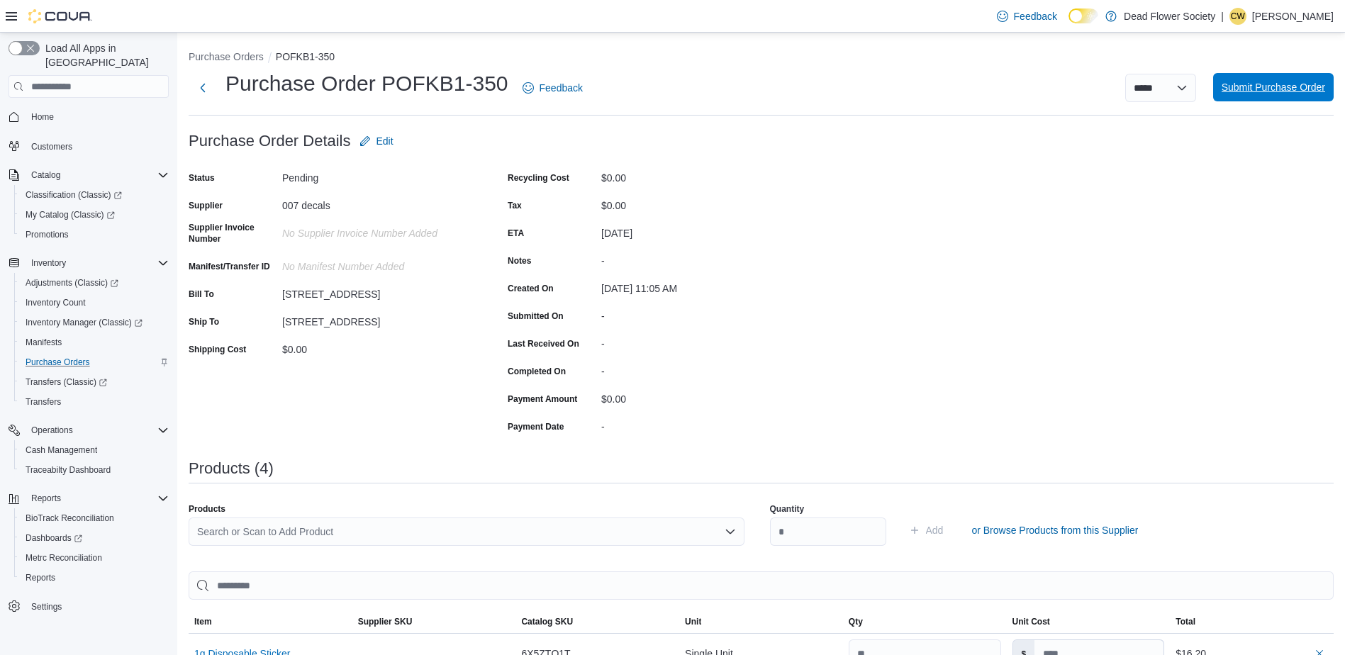
click at [1273, 79] on span "Submit Purchase Order" at bounding box center [1272, 87] width 103 height 28
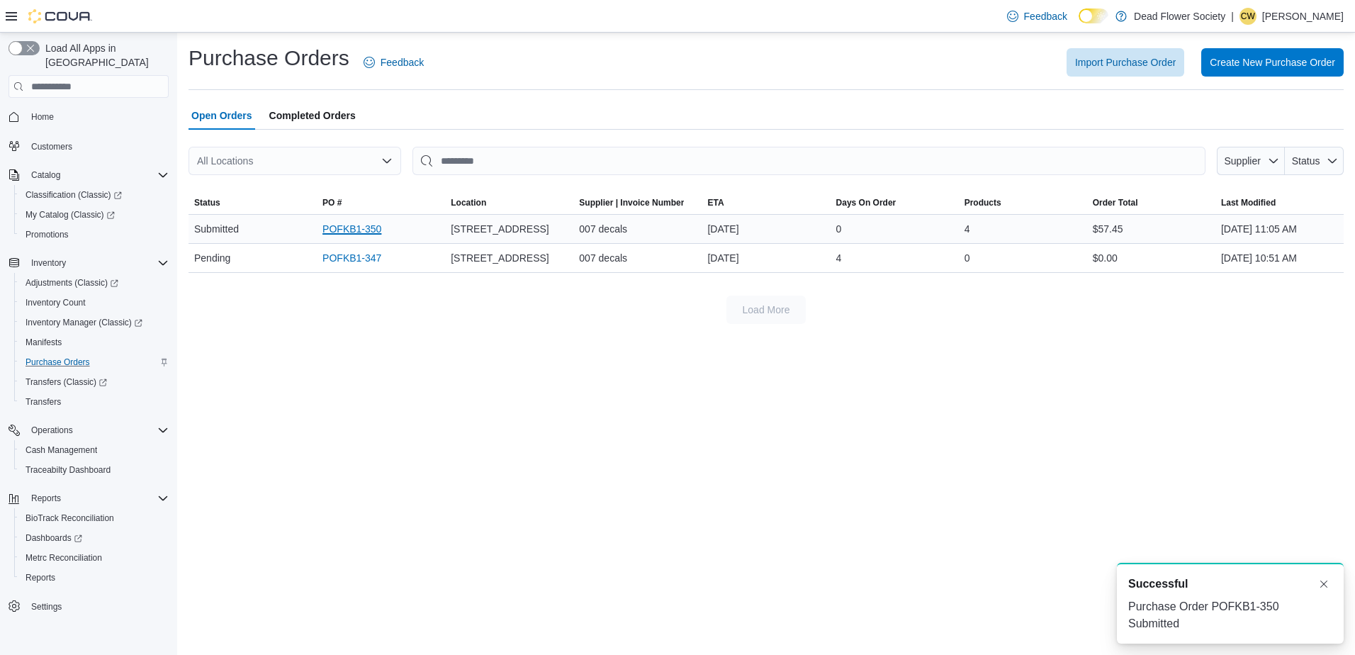
click at [341, 228] on link "POFKB1-350" at bounding box center [352, 228] width 59 height 17
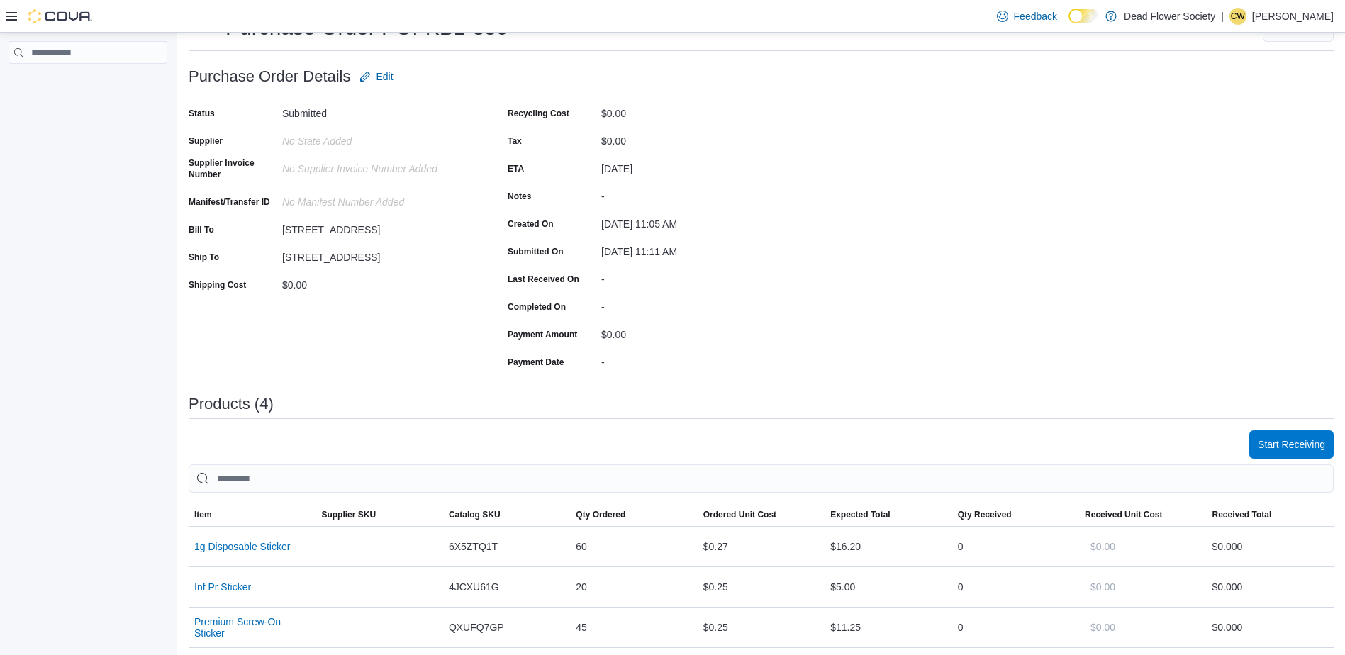
scroll to position [142, 0]
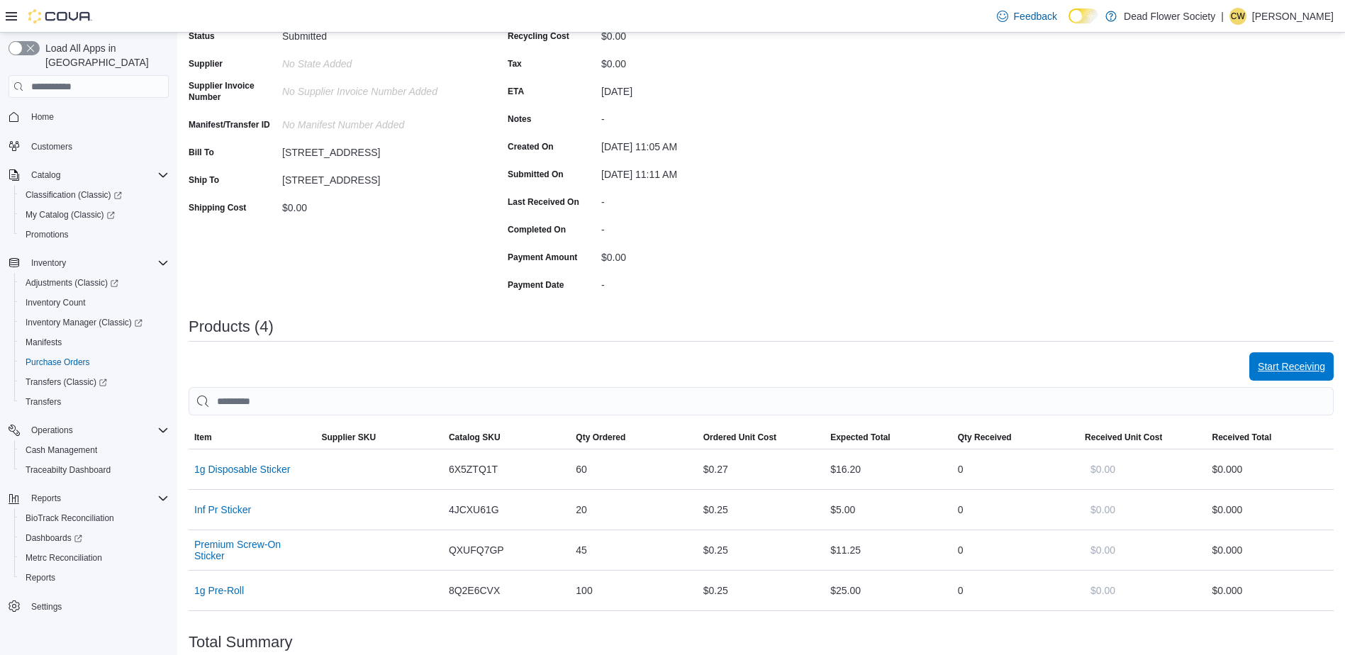
click at [1290, 364] on span "Start Receiving" at bounding box center [1290, 366] width 67 height 14
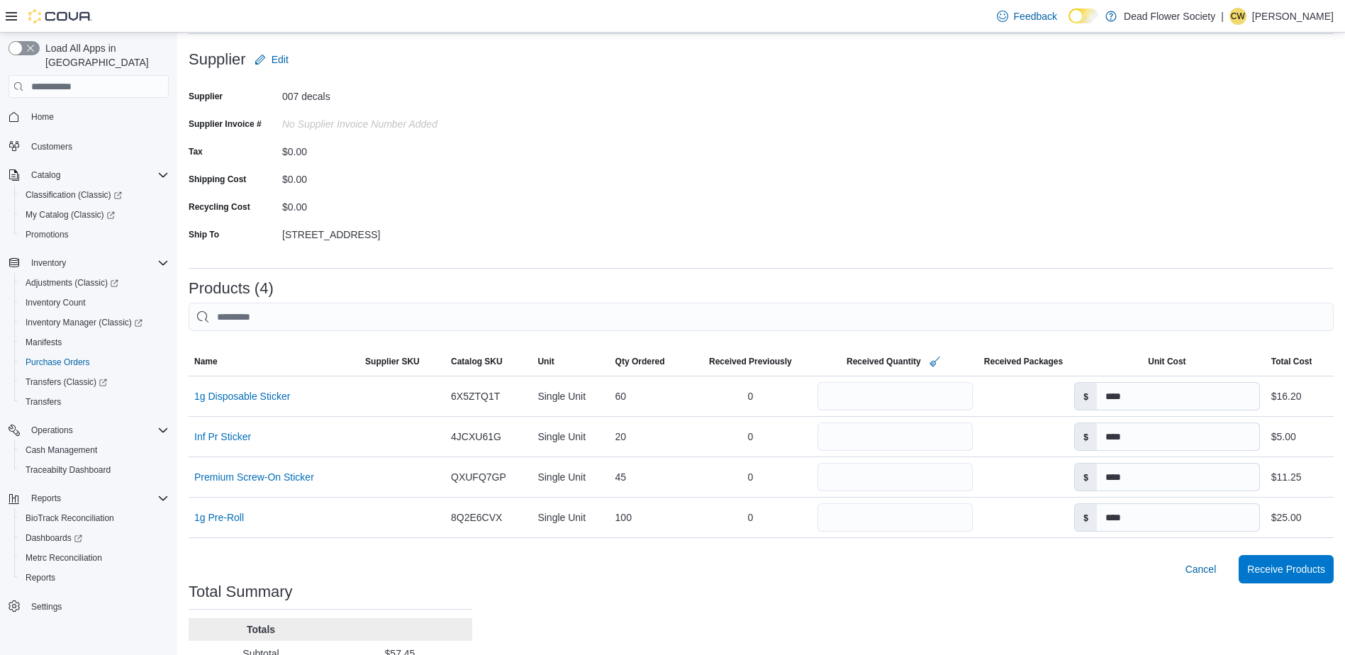
scroll to position [190, 0]
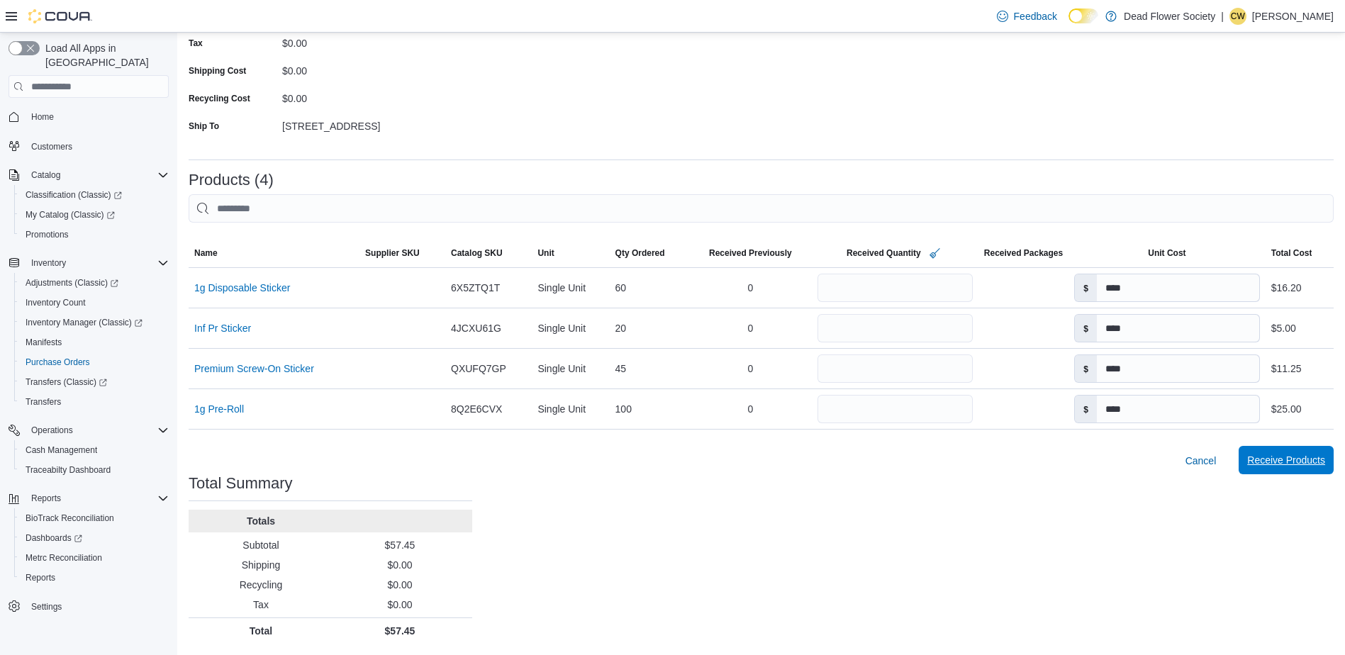
click at [1307, 460] on span "Receive Products" at bounding box center [1286, 460] width 78 height 14
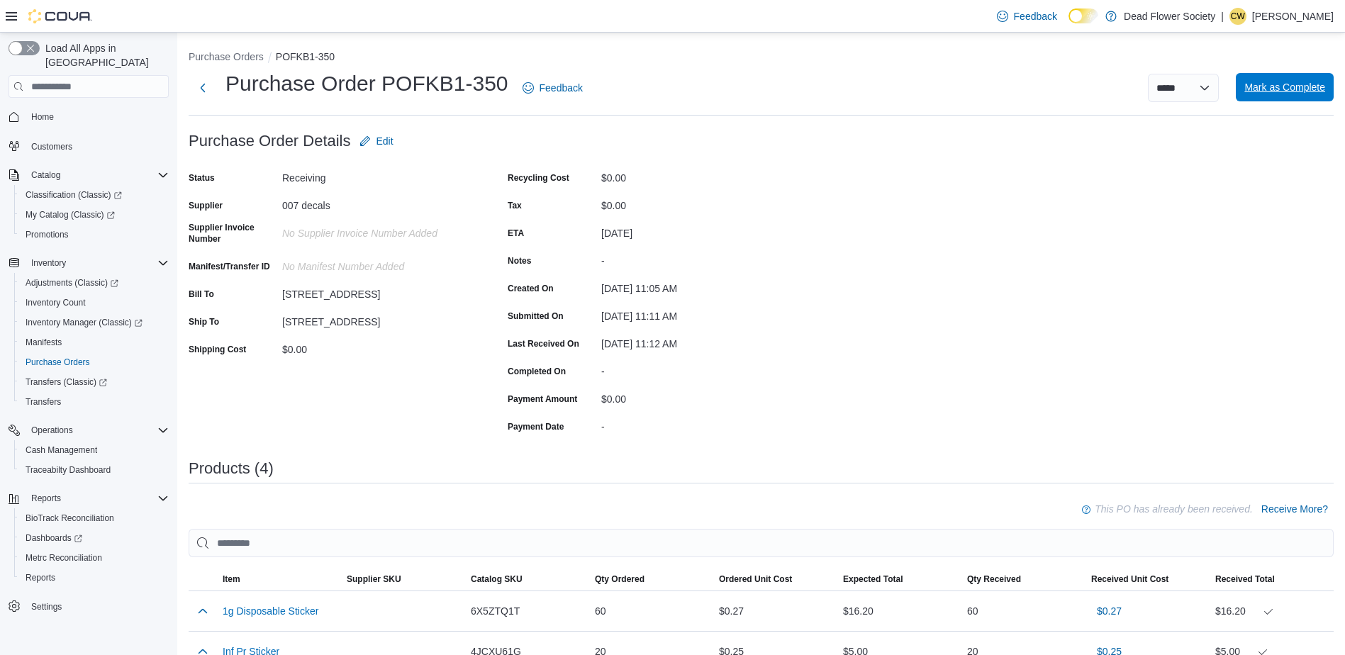
click at [1308, 87] on span "Mark as Complete" at bounding box center [1284, 87] width 81 height 14
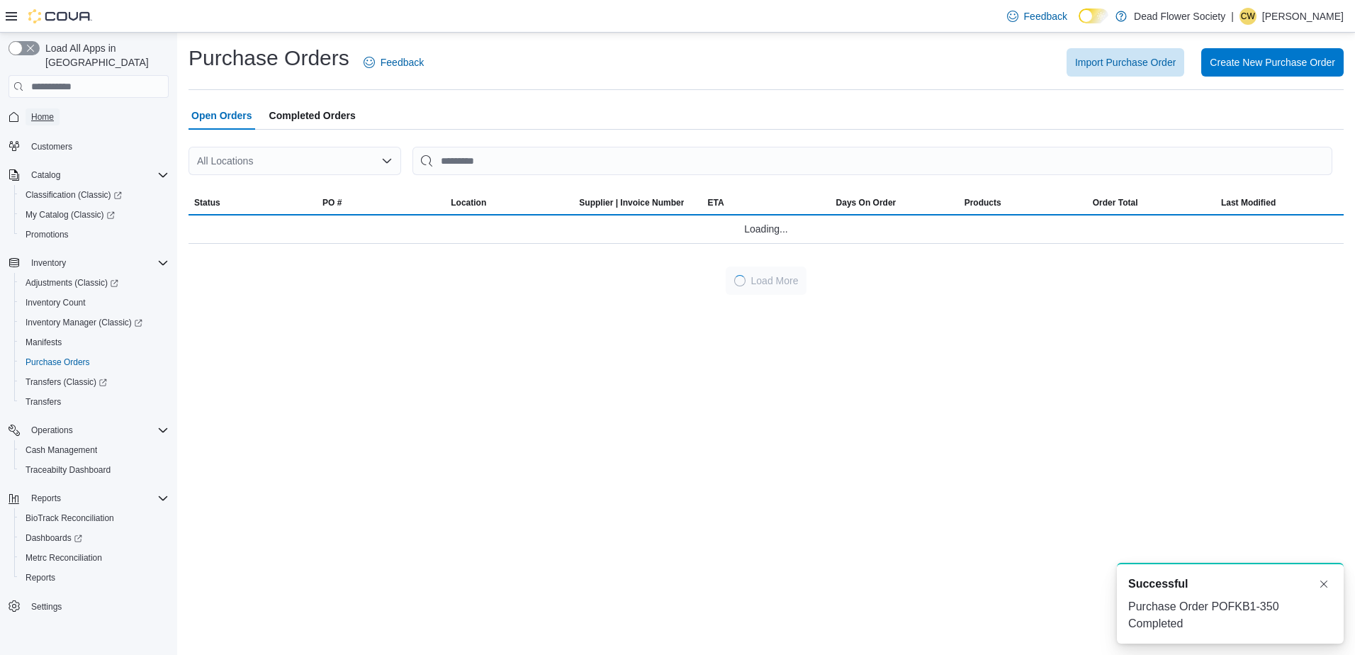
click at [43, 111] on span "Home" at bounding box center [42, 116] width 23 height 11
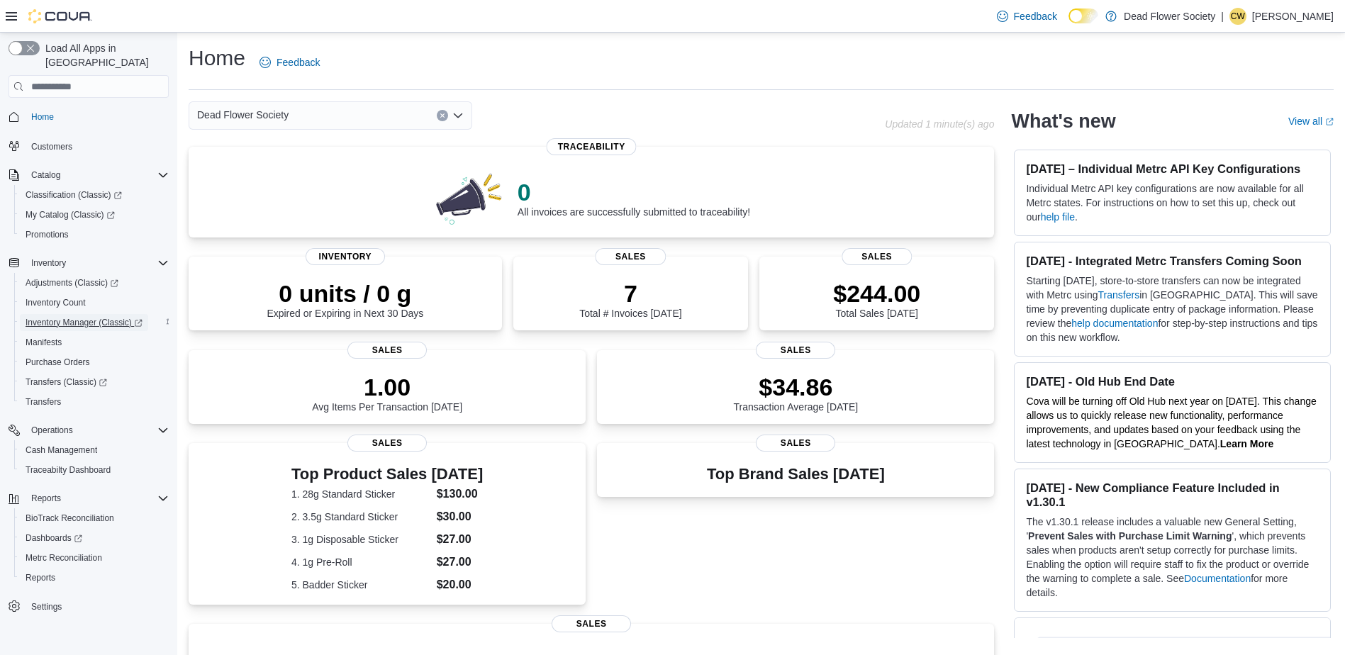
click at [80, 314] on span "Inventory Manager (Classic)" at bounding box center [84, 322] width 117 height 17
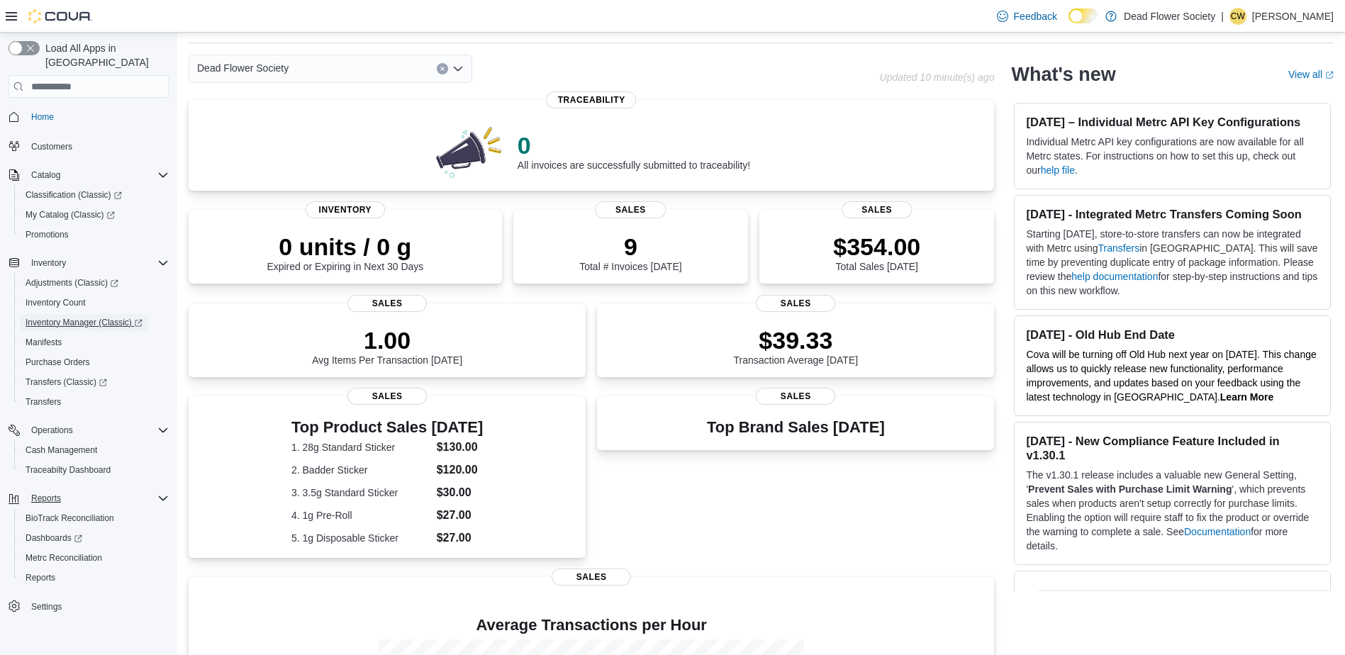
scroll to position [142, 0]
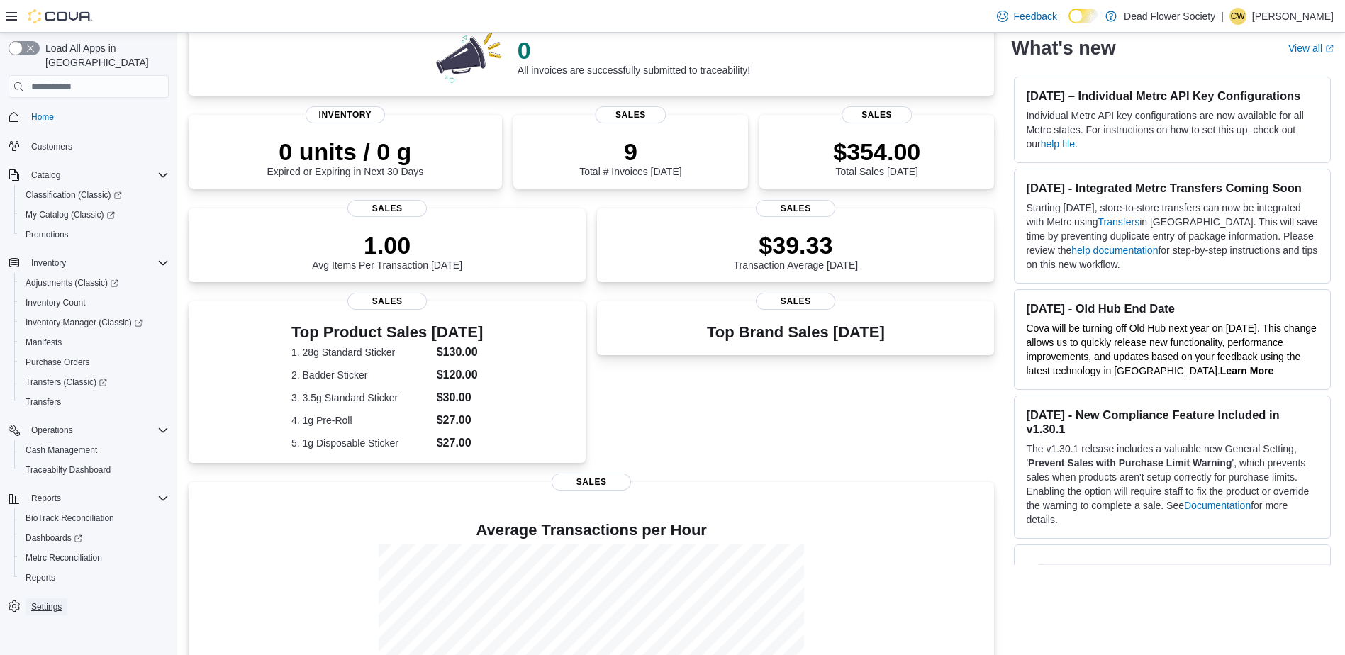
click at [50, 601] on span "Settings" at bounding box center [46, 606] width 30 height 11
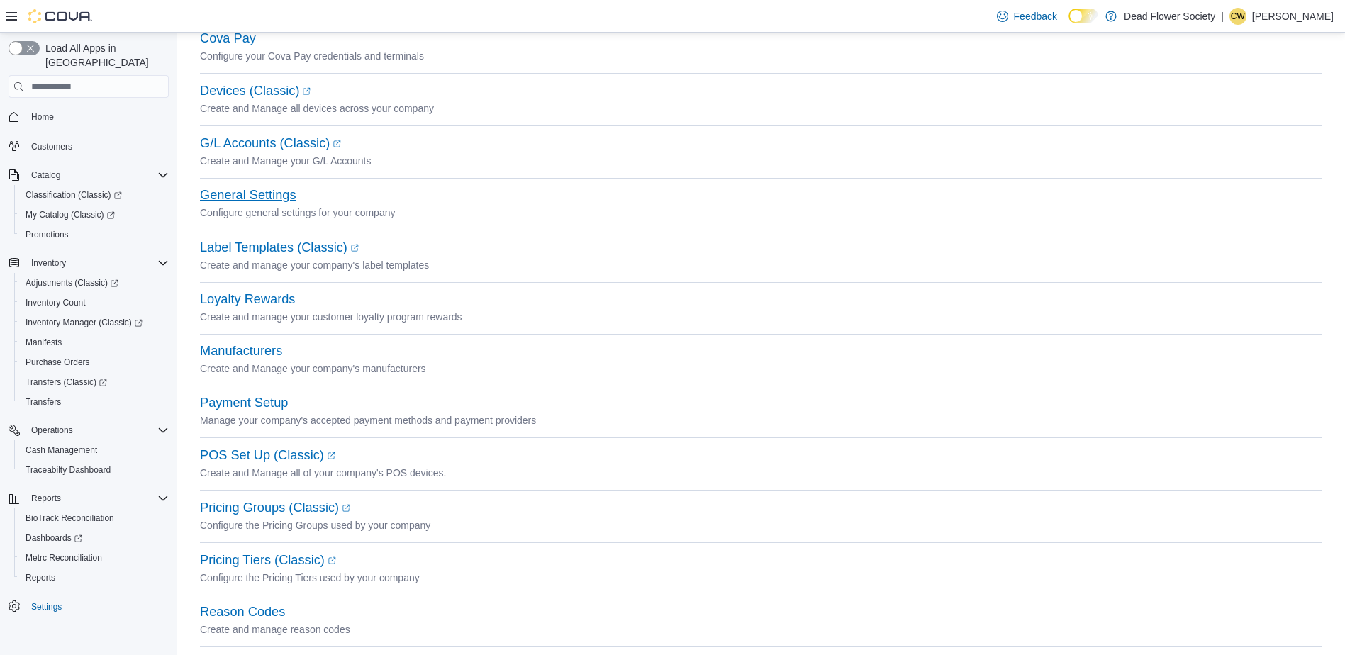
scroll to position [159, 0]
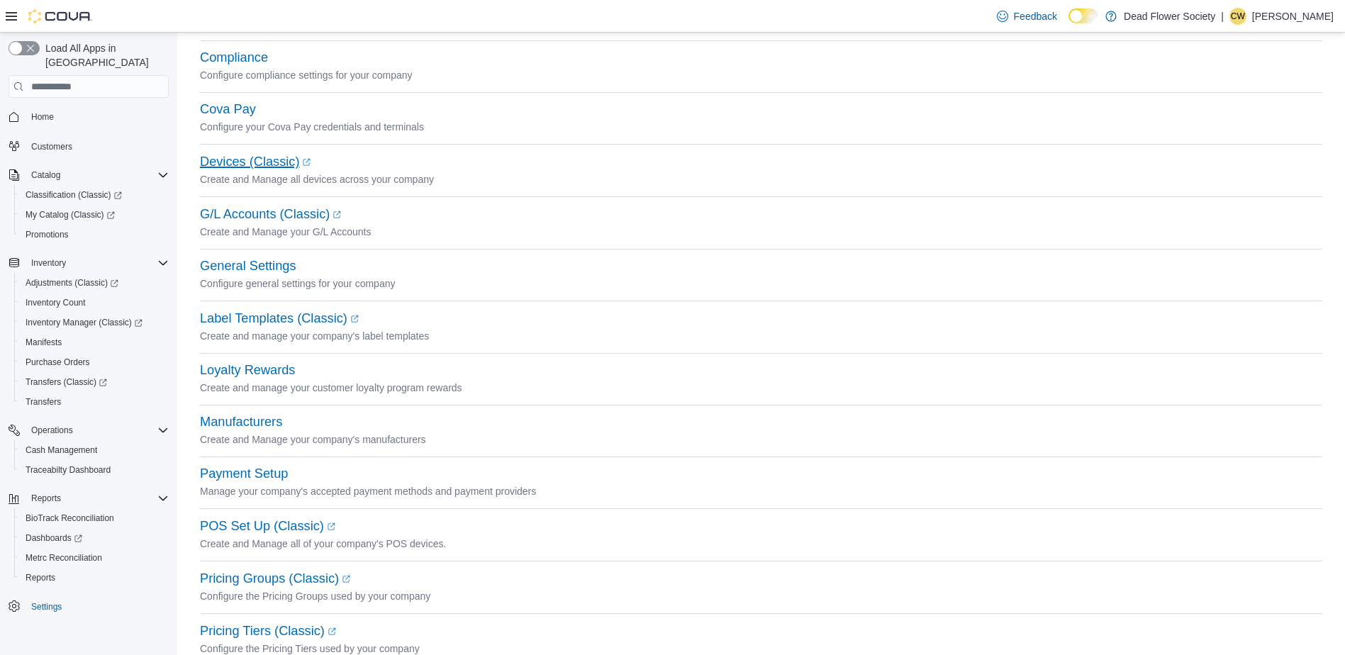
click at [275, 163] on link "Devices (Classic) (opens in a new tab or window)" at bounding box center [255, 162] width 111 height 14
click at [100, 317] on span "Inventory Manager (Classic)" at bounding box center [84, 322] width 117 height 11
